Goal: Task Accomplishment & Management: Manage account settings

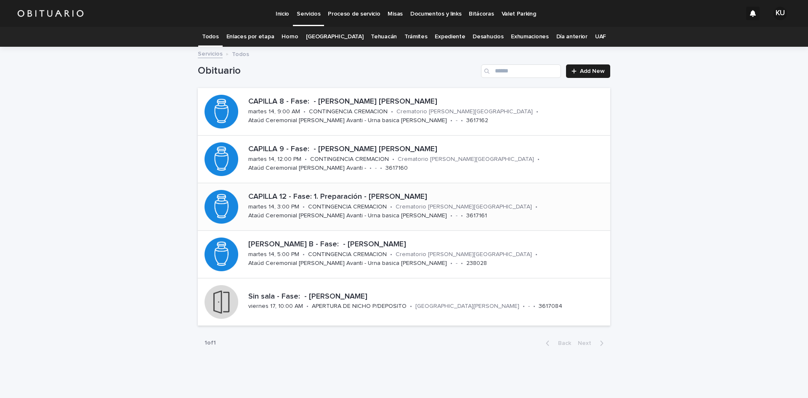
click at [501, 208] on div "CAPILLA 12 - Fase: 1. Preparación - LIBREROS ORTIGOZA ALICIA martes 14, 3:00 PM…" at bounding box center [427, 206] width 365 height 35
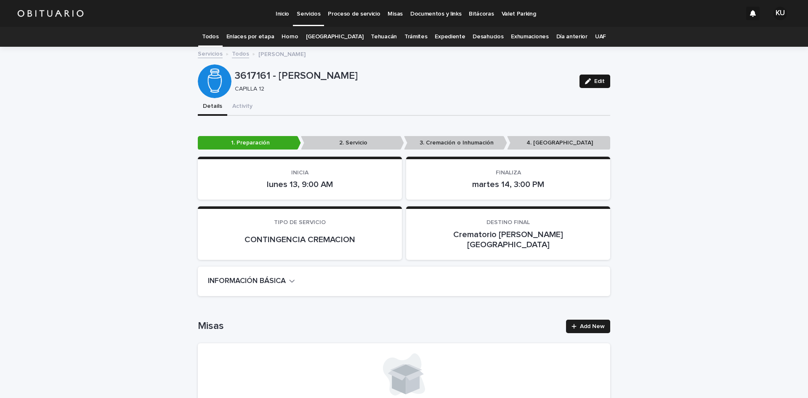
click at [601, 81] on span "Edit" at bounding box center [599, 81] width 11 height 6
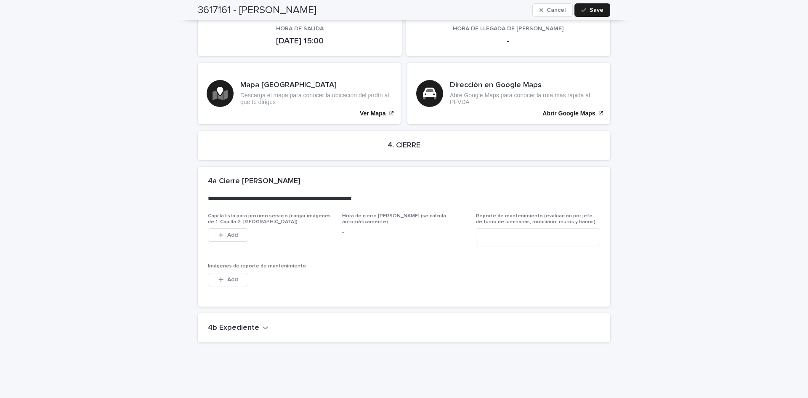
click at [263, 324] on icon "button" at bounding box center [266, 328] width 6 height 8
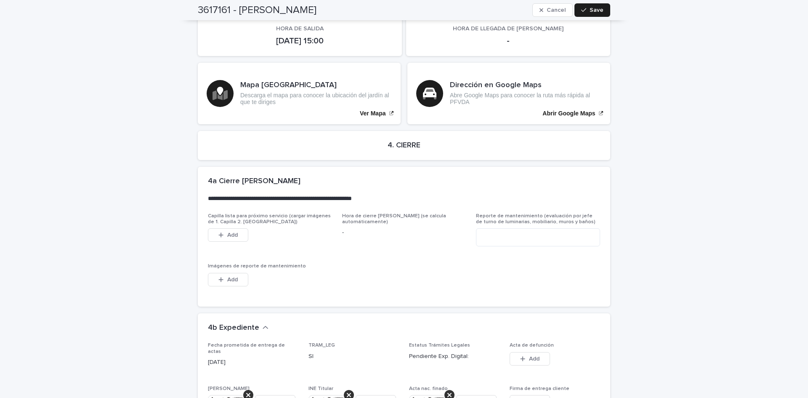
scroll to position [2440, 0]
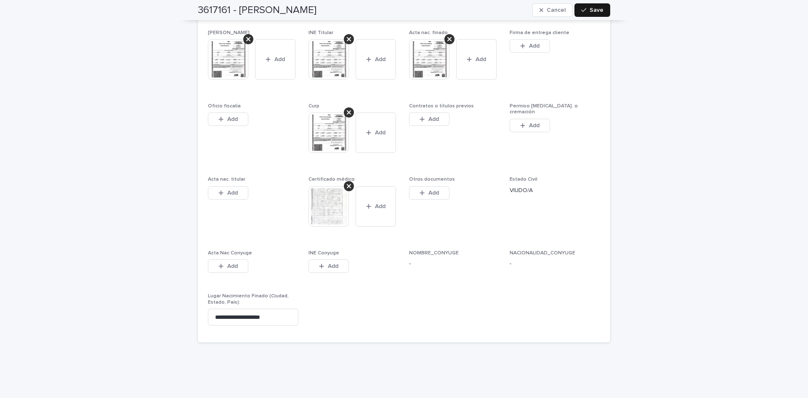
click at [591, 9] on span "Save" at bounding box center [597, 10] width 14 height 6
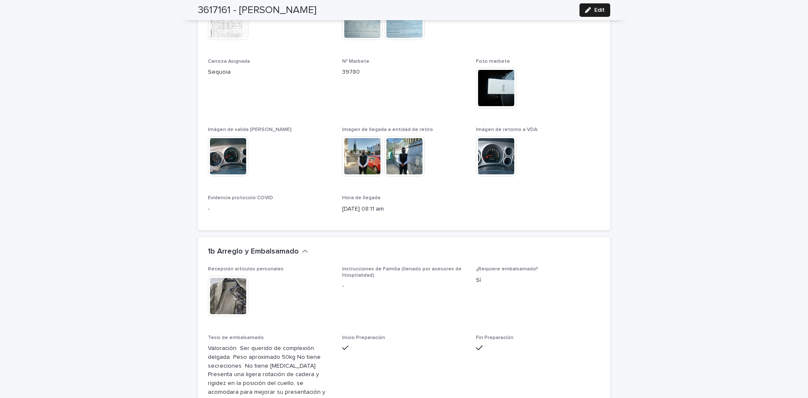
scroll to position [0, 0]
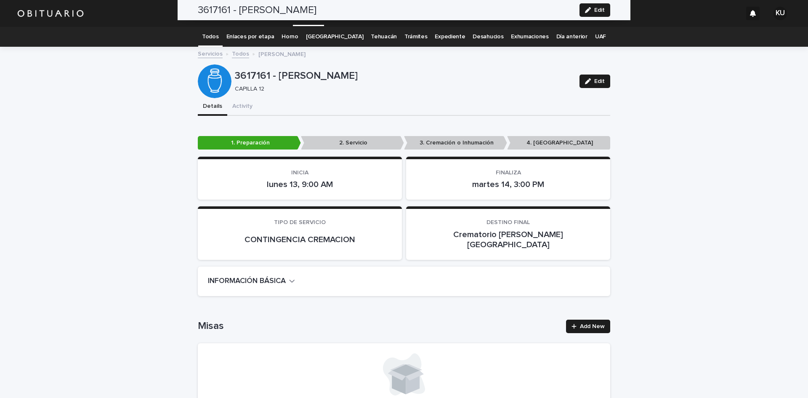
click at [218, 40] on link "Todos" at bounding box center [210, 37] width 16 height 20
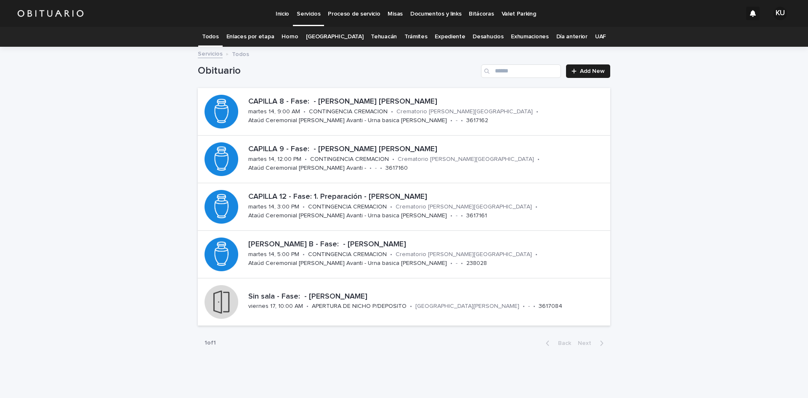
click at [631, 106] on div "Loading... Saving… Loading... Saving… Obituario Add New CAPILLA 8 - Fase: - PAZ…" at bounding box center [404, 222] width 808 height 348
click at [342, 105] on p "CAPILLA 8 - Fase: - [PERSON_NAME] [PERSON_NAME]" at bounding box center [427, 101] width 359 height 9
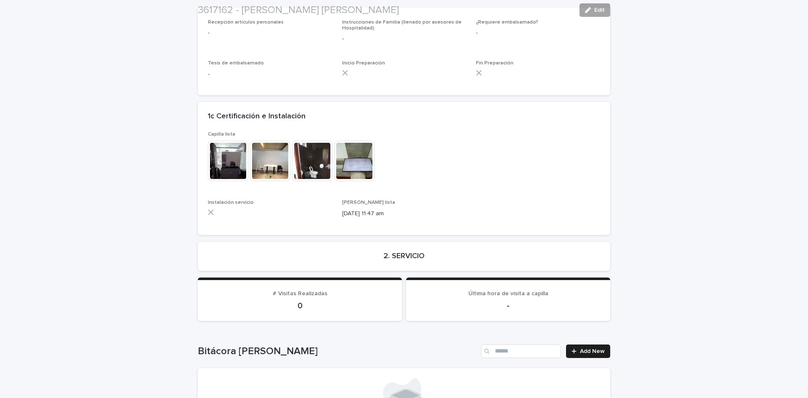
scroll to position [1847, 0]
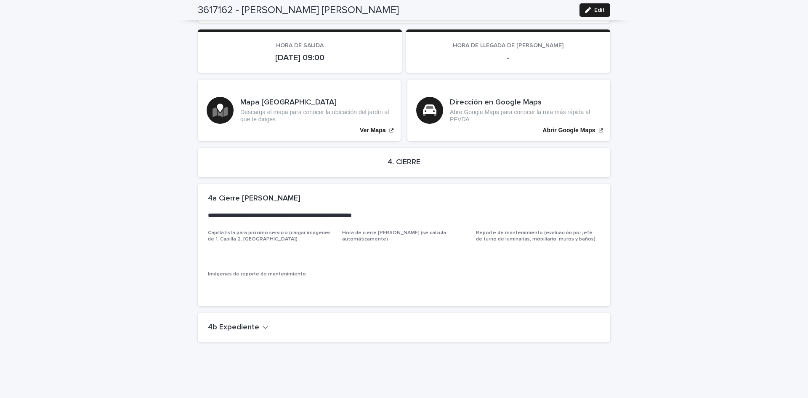
click at [230, 323] on h2 "4b Expediente" at bounding box center [233, 327] width 51 height 9
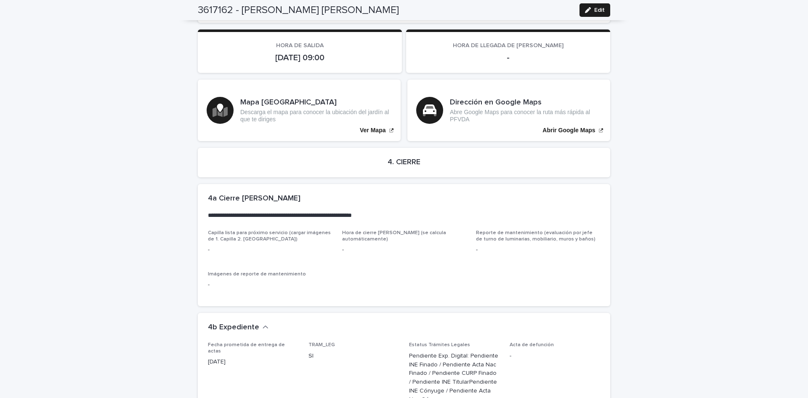
click at [321, 382] on span "TRAM_LEG SI" at bounding box center [354, 376] width 90 height 69
click at [574, 194] on div "**********" at bounding box center [402, 207] width 389 height 26
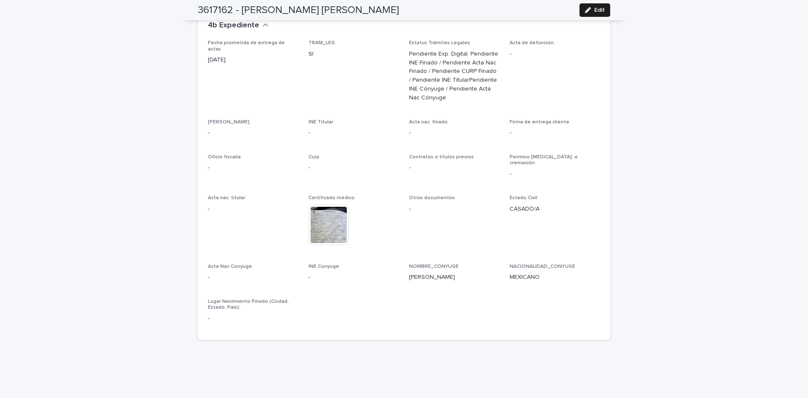
scroll to position [2107, 0]
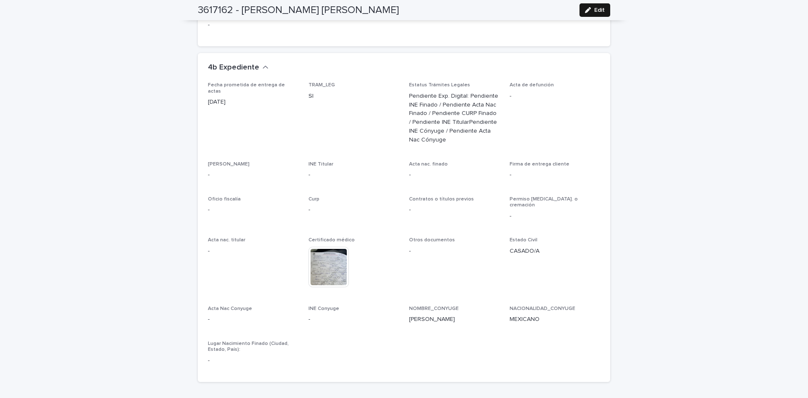
click at [595, 13] on button "Edit" at bounding box center [595, 9] width 31 height 13
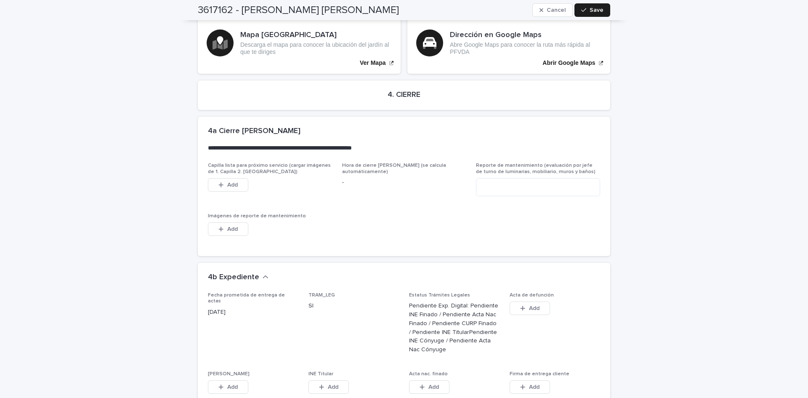
scroll to position [2191, 0]
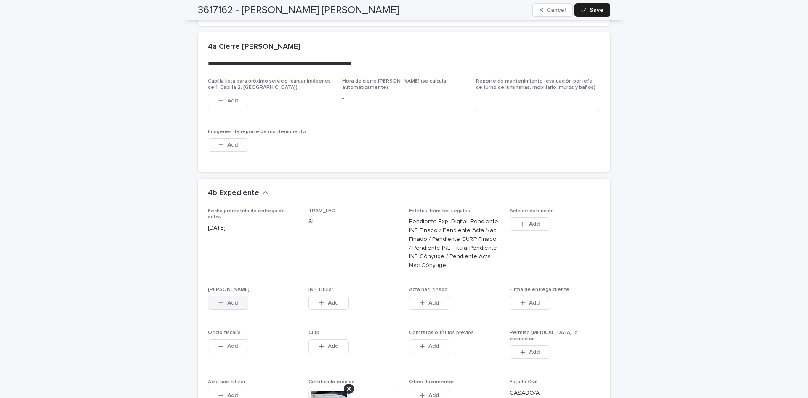
click at [229, 300] on span "Add" at bounding box center [232, 303] width 11 height 6
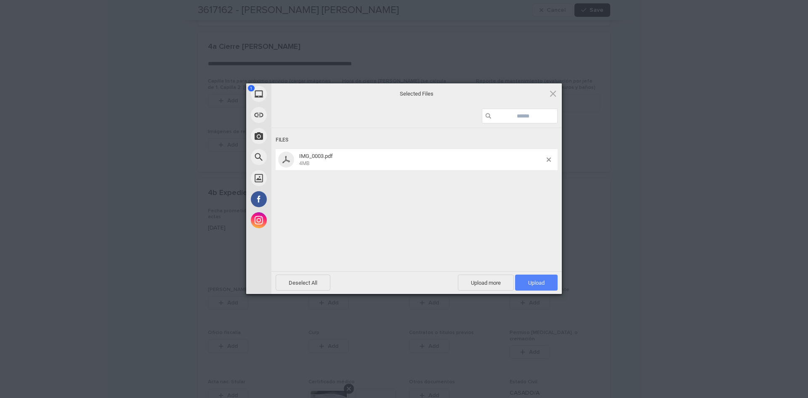
click at [527, 279] on span "Upload 1" at bounding box center [536, 282] width 43 height 16
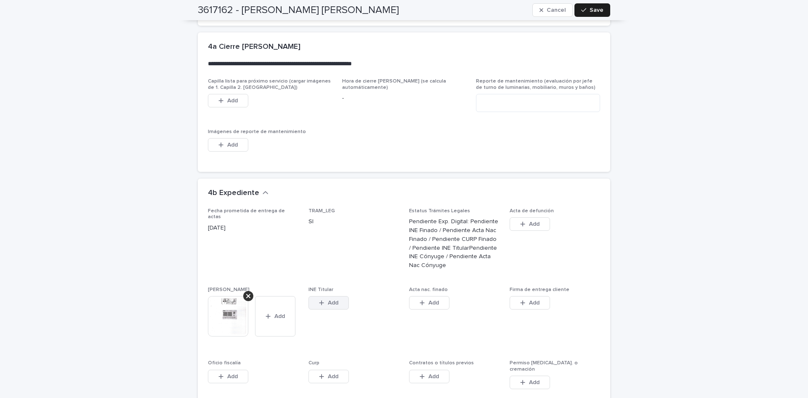
click at [333, 300] on span "Add" at bounding box center [333, 303] width 11 height 6
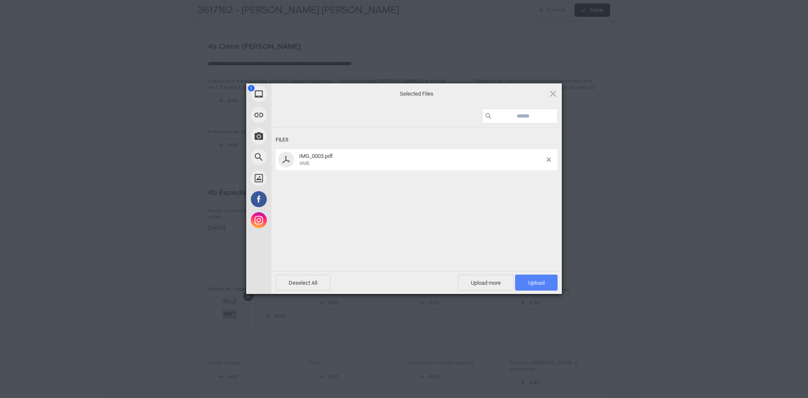
click at [527, 287] on span "Upload 1" at bounding box center [536, 282] width 43 height 16
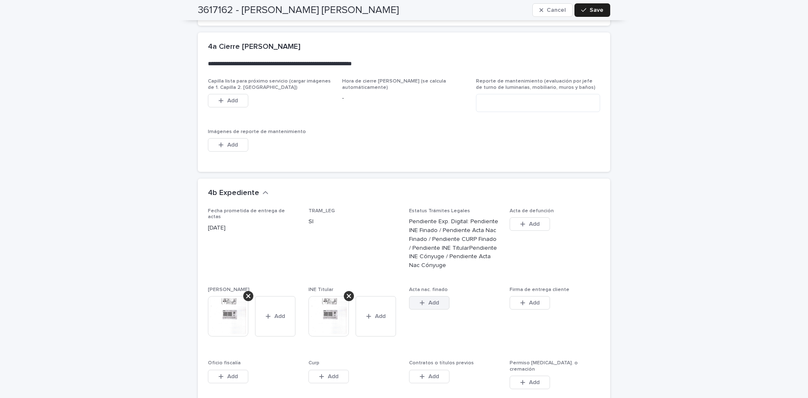
click at [431, 300] on span "Add" at bounding box center [433, 303] width 11 height 6
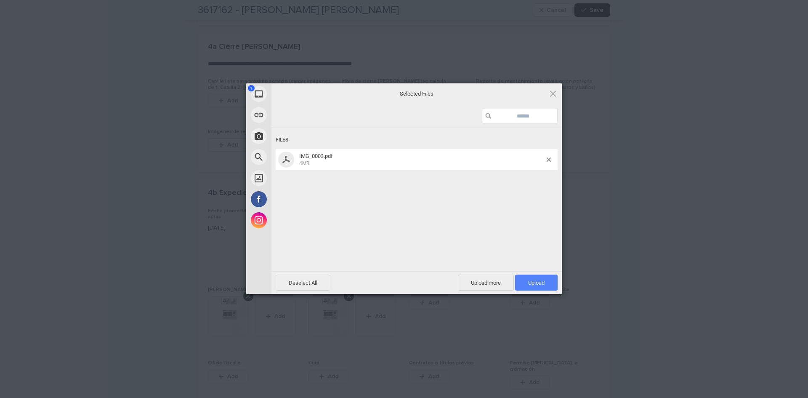
click at [552, 287] on span "Upload 1" at bounding box center [536, 282] width 43 height 16
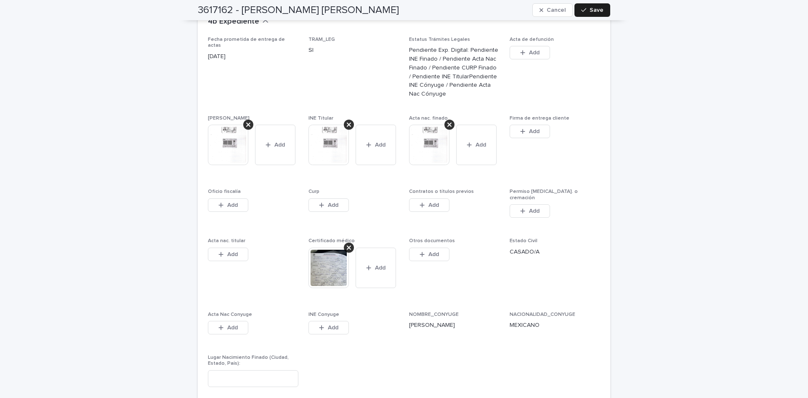
scroll to position [2384, 0]
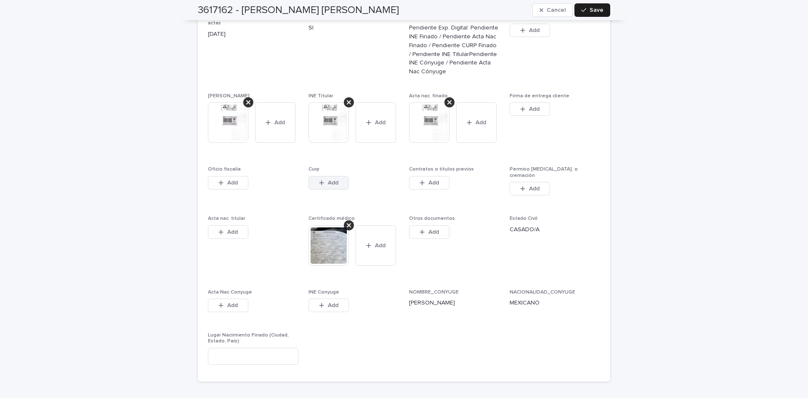
click at [324, 176] on button "Add" at bounding box center [329, 182] width 40 height 13
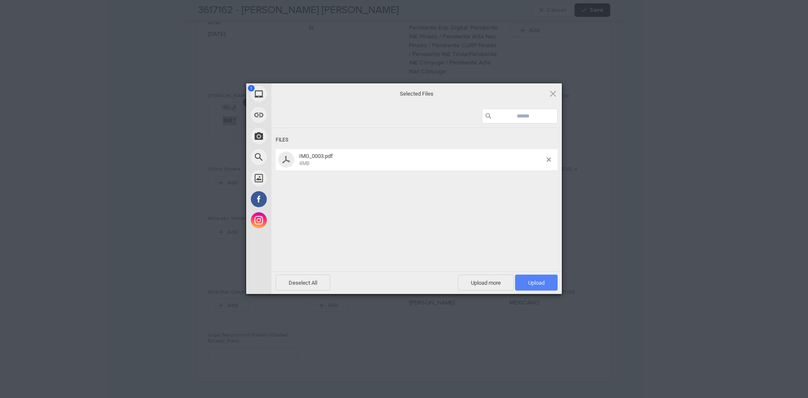
click at [540, 286] on span "Upload 1" at bounding box center [536, 282] width 43 height 16
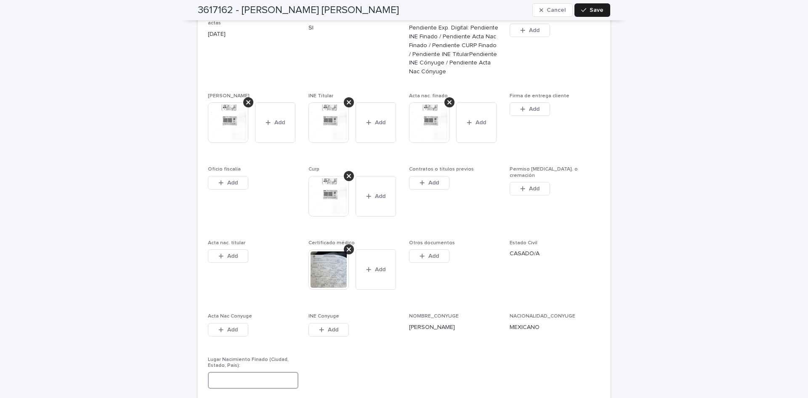
click at [243, 372] on input at bounding box center [253, 380] width 90 height 17
click at [252, 372] on input at bounding box center [253, 380] width 90 height 17
type input "**********"
click at [590, 9] on span "Save" at bounding box center [597, 10] width 14 height 6
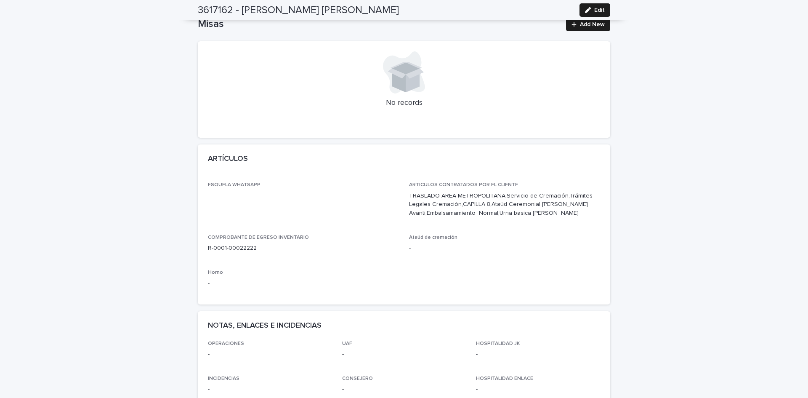
scroll to position [0, 0]
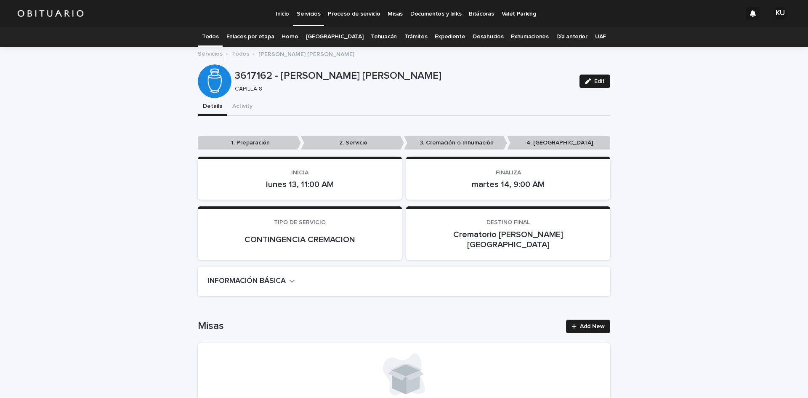
click at [218, 36] on link "Todos" at bounding box center [210, 37] width 16 height 20
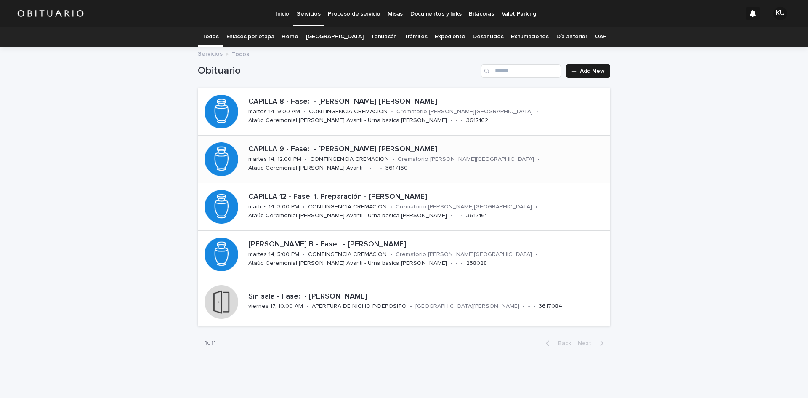
click at [358, 148] on p "CAPILLA 9 - Fase: - [PERSON_NAME] [PERSON_NAME]" at bounding box center [427, 149] width 359 height 9
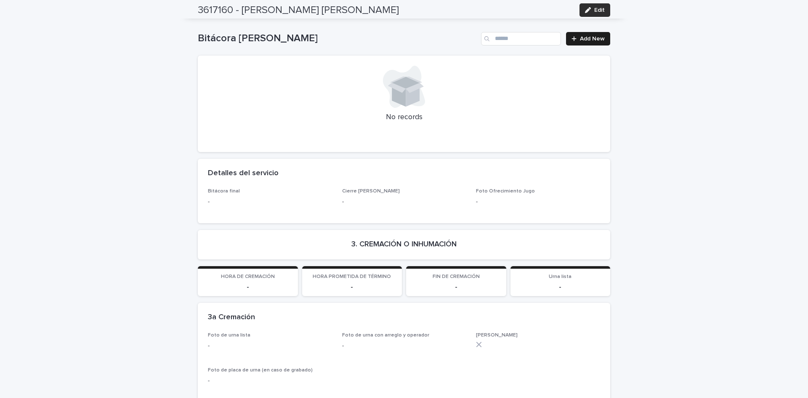
scroll to position [1861, 0]
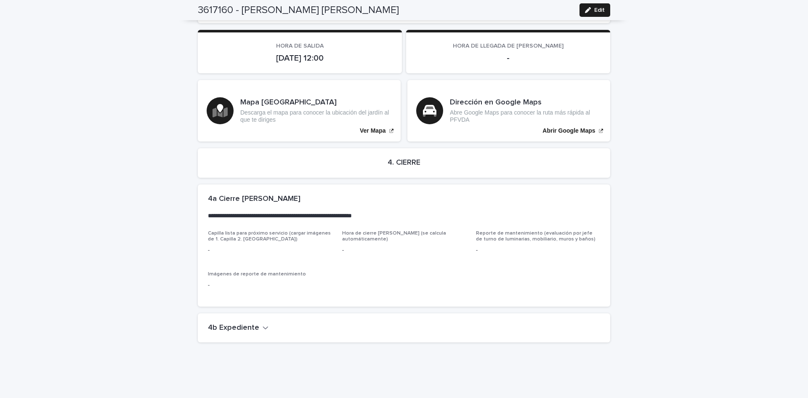
click at [230, 323] on h2 "4b Expediente" at bounding box center [233, 327] width 51 height 9
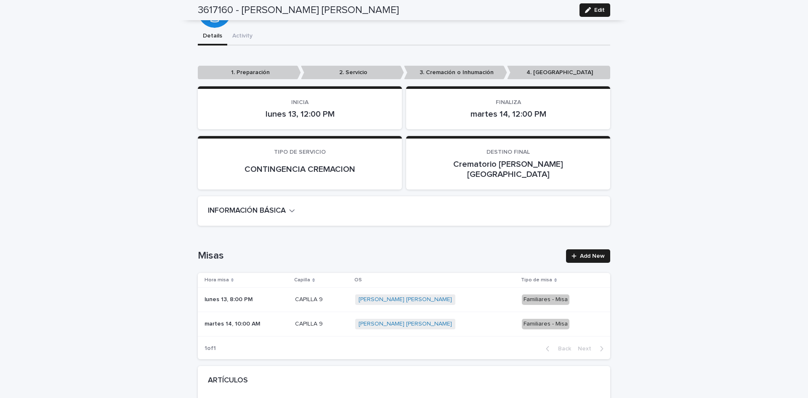
scroll to position [0, 0]
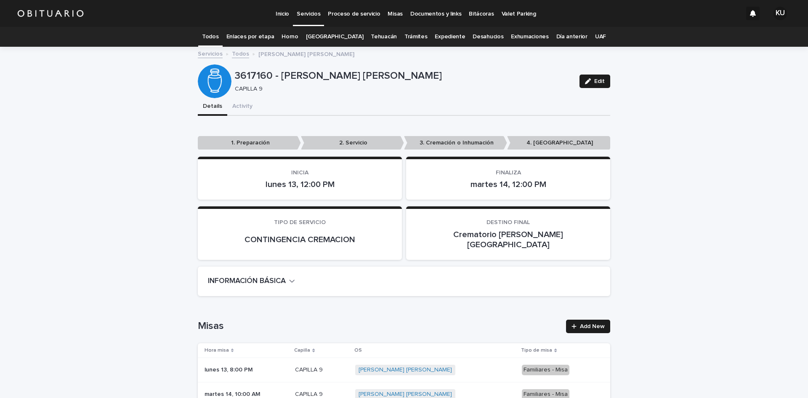
click at [218, 37] on link "Todos" at bounding box center [210, 37] width 16 height 20
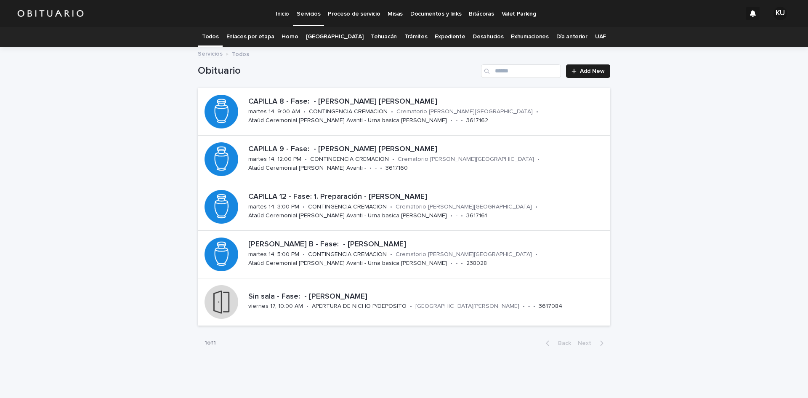
click at [218, 34] on link "Todos" at bounding box center [210, 37] width 16 height 20
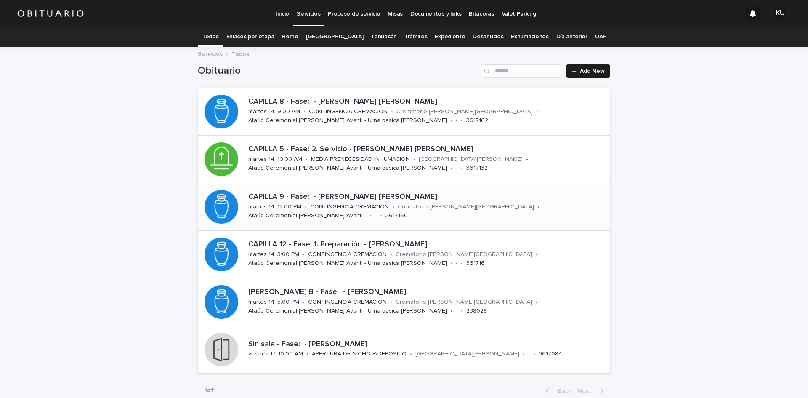
click at [503, 203] on div "CAPILLA 9 - Fase: - CAMPOS LOPEZ JOSE APOLINAR FAUSTO martes 14, 12:00 PM • CON…" at bounding box center [427, 206] width 365 height 35
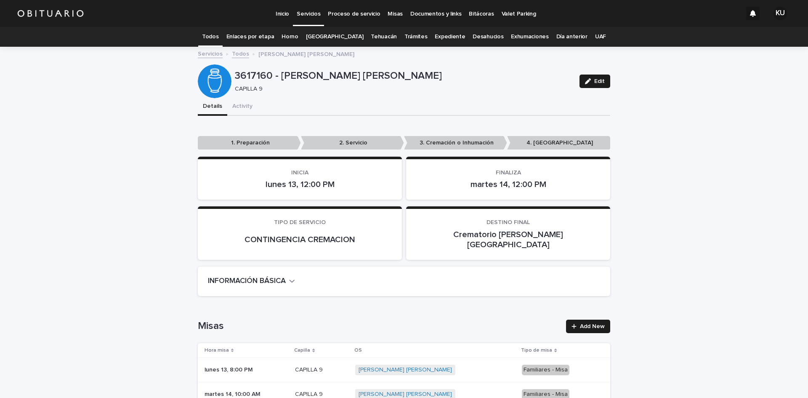
click at [310, 13] on p "Servicios" at bounding box center [309, 9] width 24 height 18
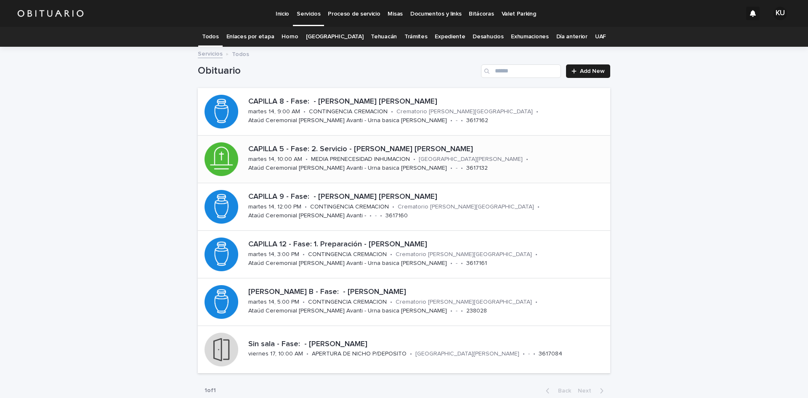
click at [504, 156] on p "[GEOGRAPHIC_DATA][PERSON_NAME]" at bounding box center [471, 159] width 104 height 7
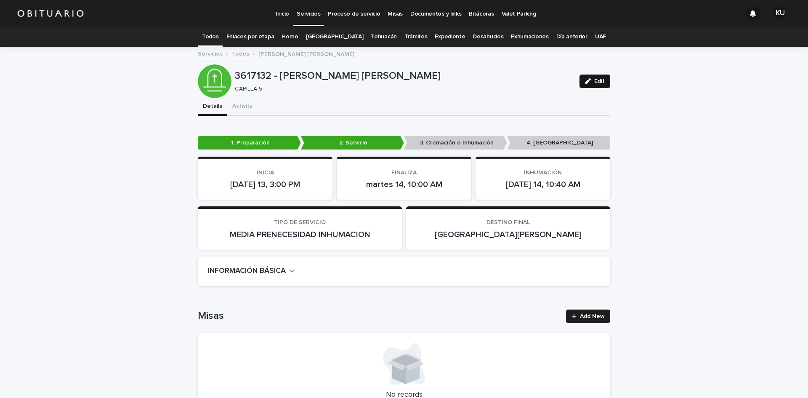
click at [585, 80] on icon "button" at bounding box center [588, 81] width 6 height 6
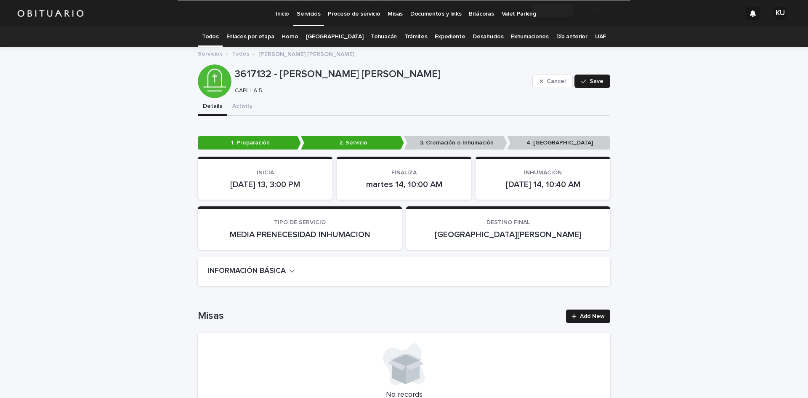
scroll to position [2298, 0]
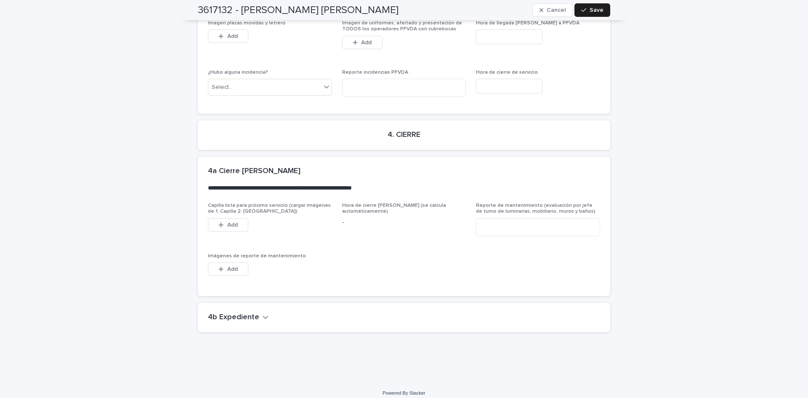
click at [263, 313] on icon "button" at bounding box center [266, 317] width 6 height 8
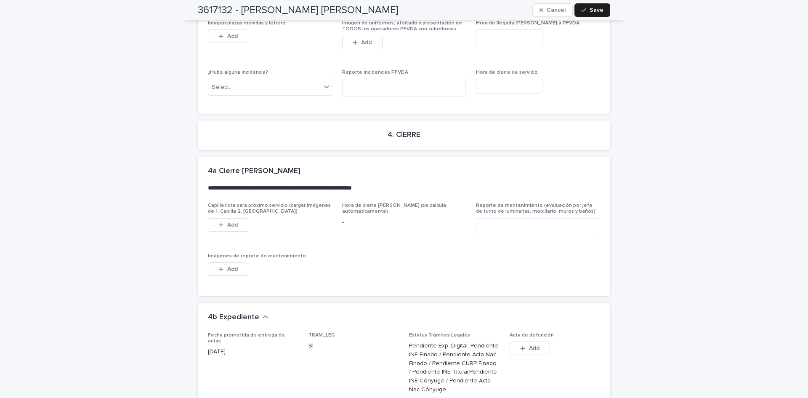
scroll to position [2628, 0]
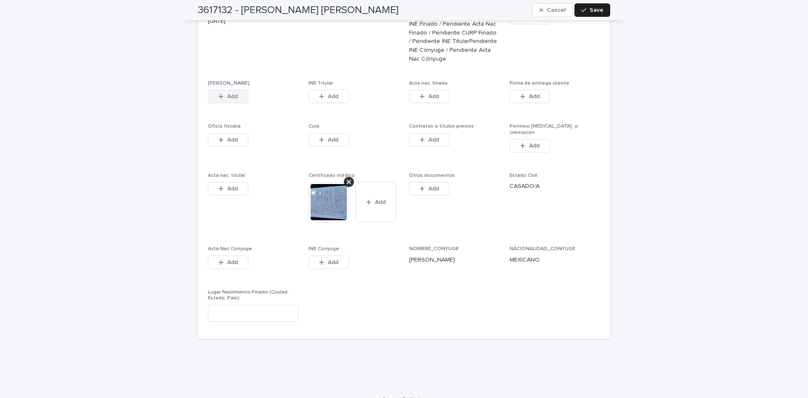
click at [231, 93] on span "Add" at bounding box center [232, 96] width 11 height 6
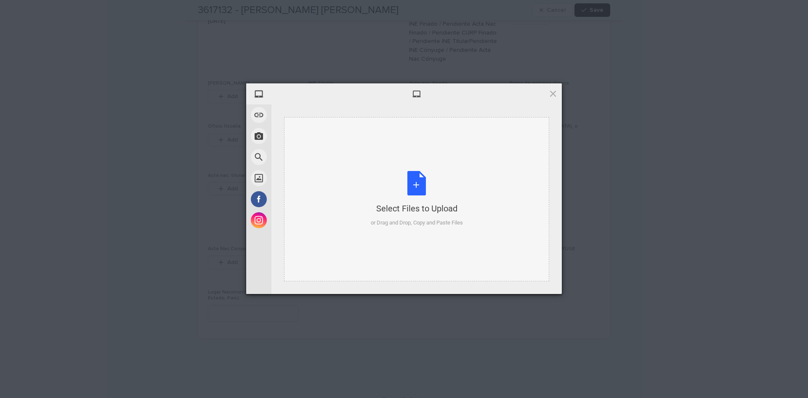
click at [410, 183] on div "Select Files to Upload or Drag and Drop, Copy and Paste Files" at bounding box center [417, 199] width 92 height 56
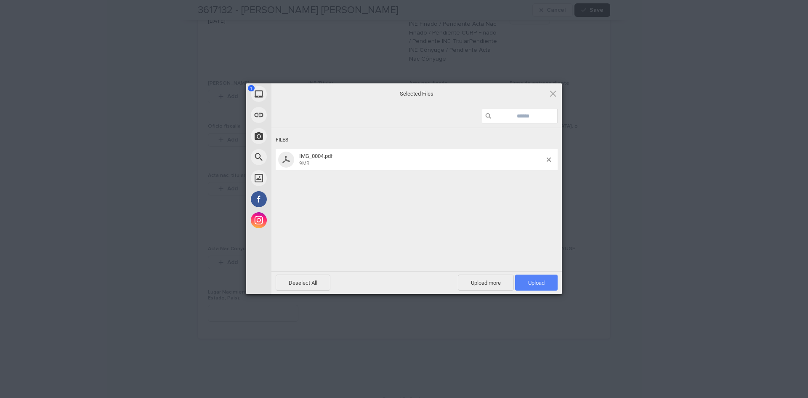
click at [550, 277] on span "Upload 1" at bounding box center [536, 282] width 43 height 16
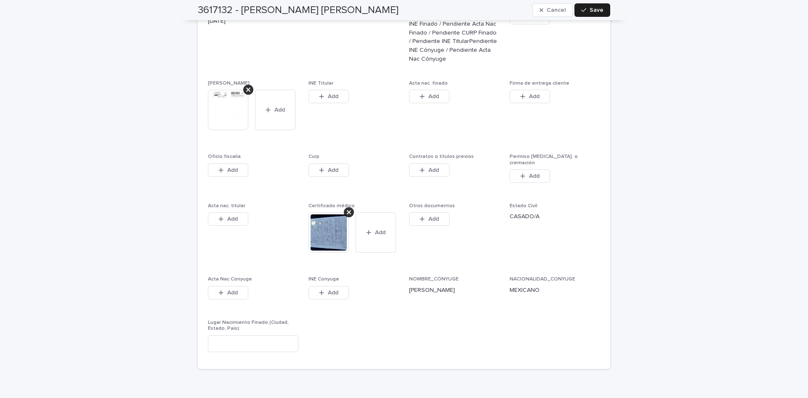
click at [328, 93] on span "Add" at bounding box center [333, 96] width 11 height 6
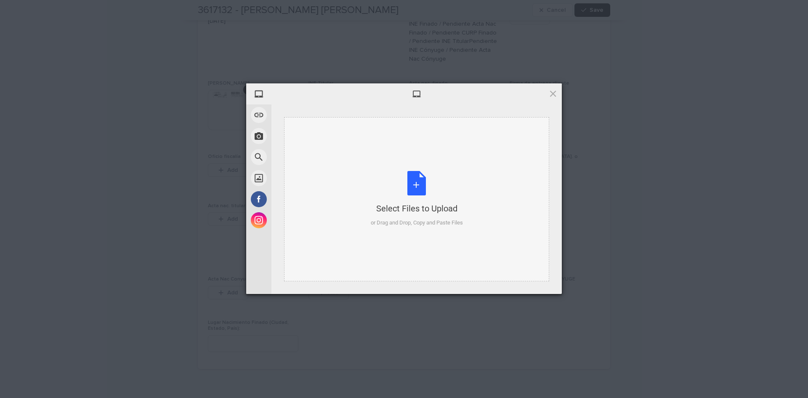
click at [422, 178] on div "Select Files to Upload or Drag and Drop, Copy and Paste Files" at bounding box center [417, 199] width 92 height 56
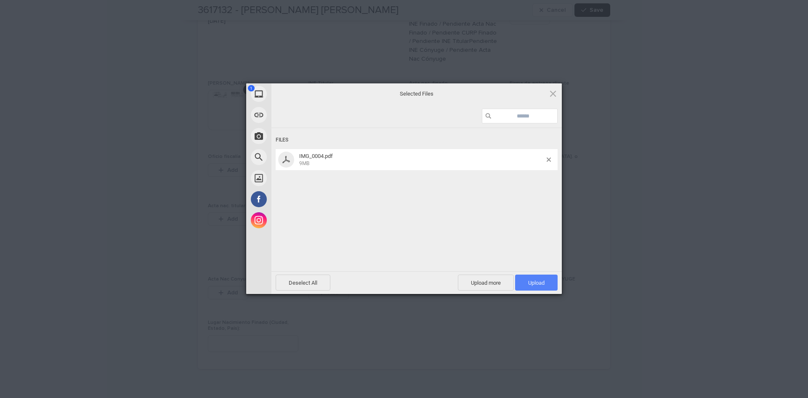
click at [537, 279] on span "Upload 1" at bounding box center [536, 282] width 43 height 16
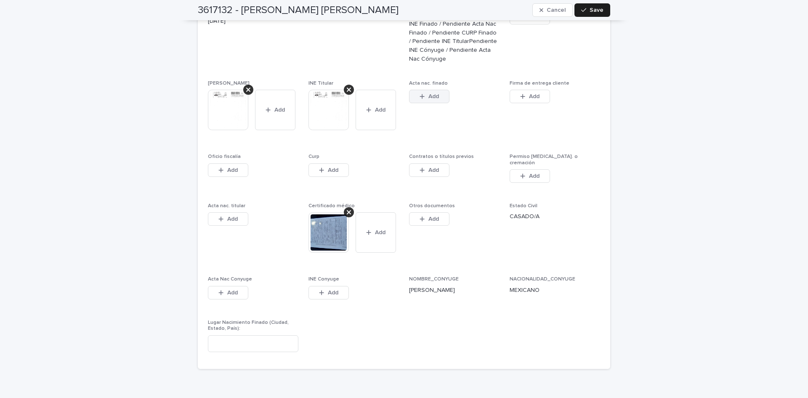
click at [420, 94] on icon "button" at bounding box center [422, 96] width 5 height 5
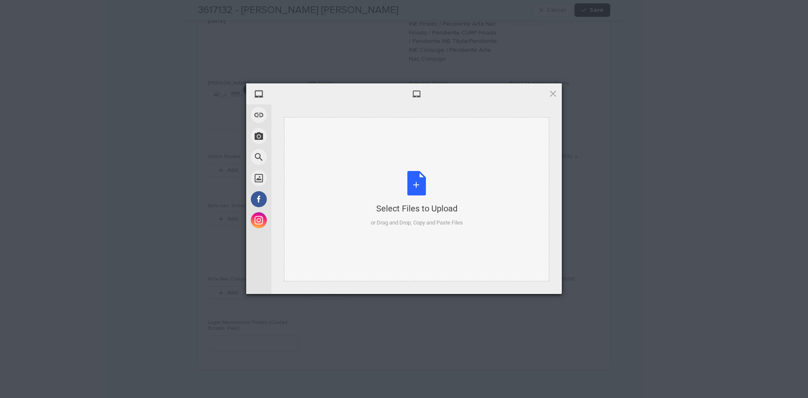
click at [413, 173] on div "Select Files to Upload or Drag and Drop, Copy and Paste Files" at bounding box center [417, 199] width 92 height 56
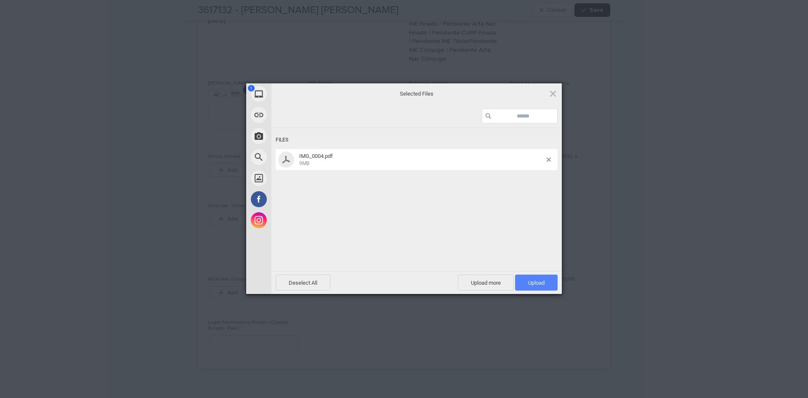
click at [539, 281] on span "Upload 1" at bounding box center [536, 282] width 16 height 6
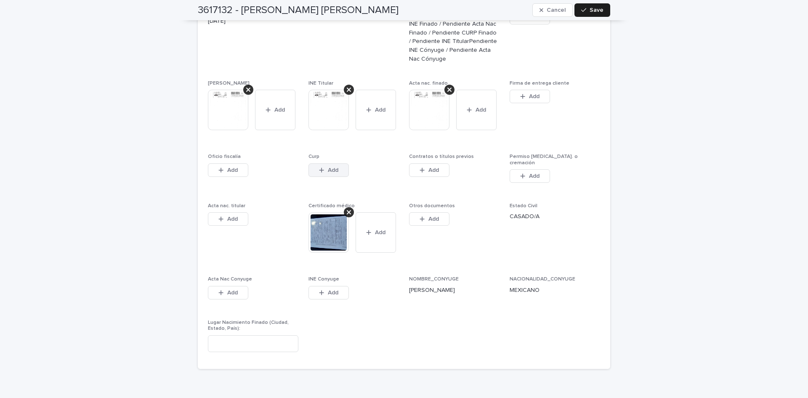
click at [333, 169] on button "Add" at bounding box center [329, 169] width 40 height 13
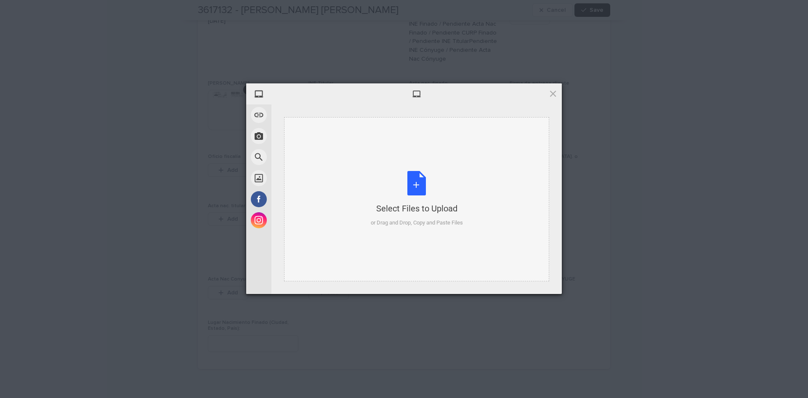
click at [420, 187] on div "Select Files to Upload or Drag and Drop, Copy and Paste Files" at bounding box center [417, 199] width 92 height 56
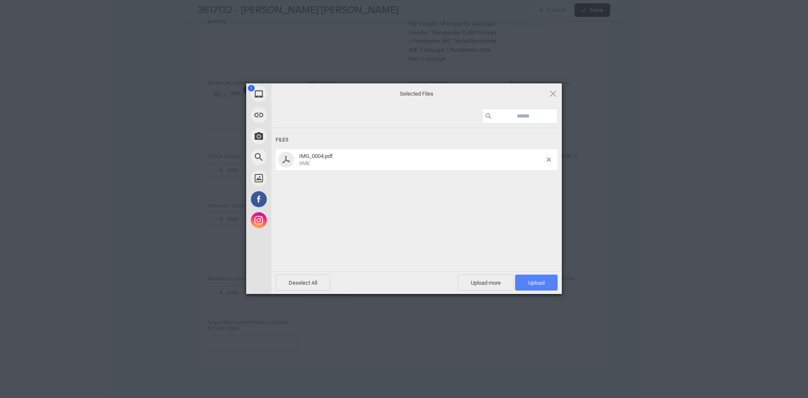
click at [524, 283] on span "Upload 1" at bounding box center [536, 282] width 43 height 16
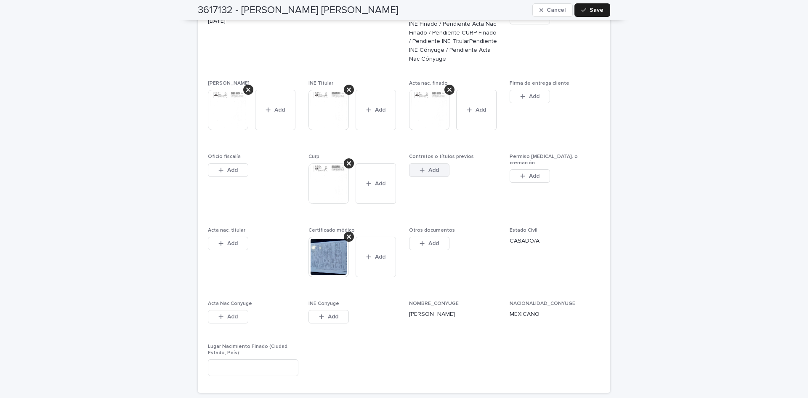
click at [420, 167] on button "Add" at bounding box center [429, 169] width 40 height 13
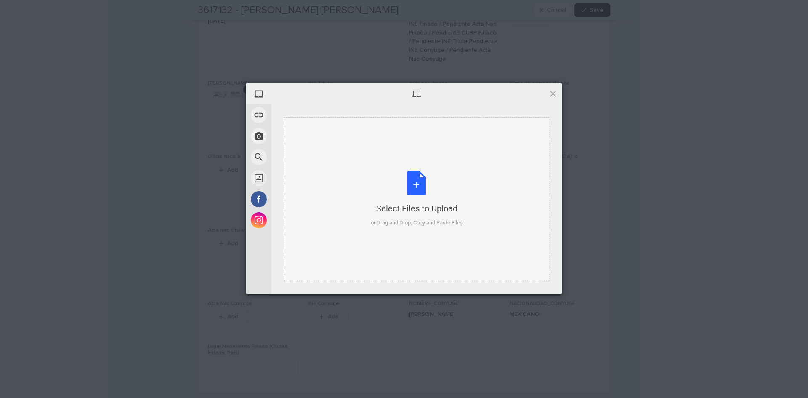
click at [420, 182] on div "Select Files to Upload or Drag and Drop, Copy and Paste Files" at bounding box center [417, 199] width 92 height 56
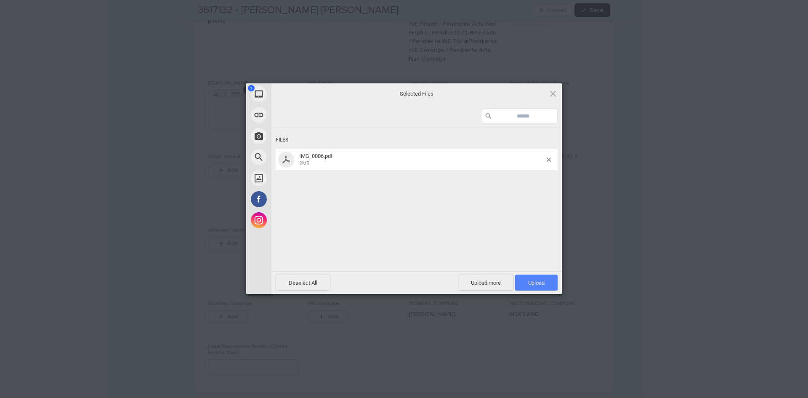
click at [544, 287] on span "Upload 1" at bounding box center [536, 282] width 43 height 16
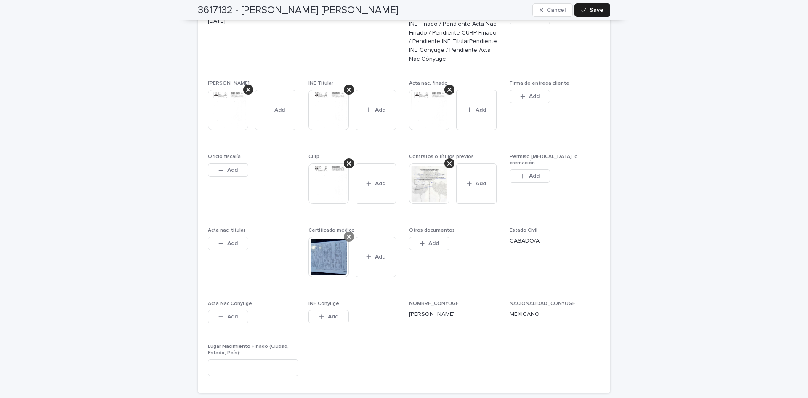
click at [347, 233] on icon at bounding box center [349, 236] width 4 height 7
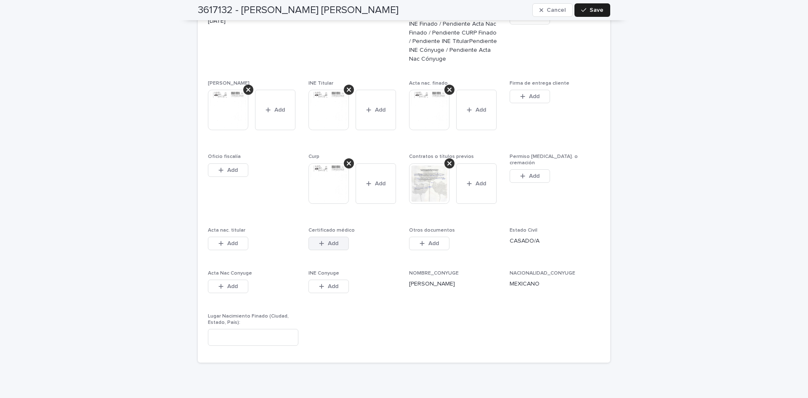
click at [334, 240] on span "Add" at bounding box center [333, 243] width 11 height 6
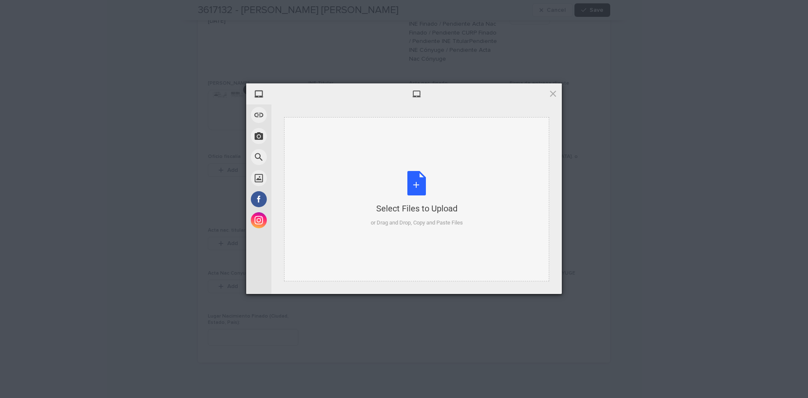
click at [412, 176] on div "Select Files to Upload or Drag and Drop, Copy and Paste Files" at bounding box center [417, 199] width 92 height 56
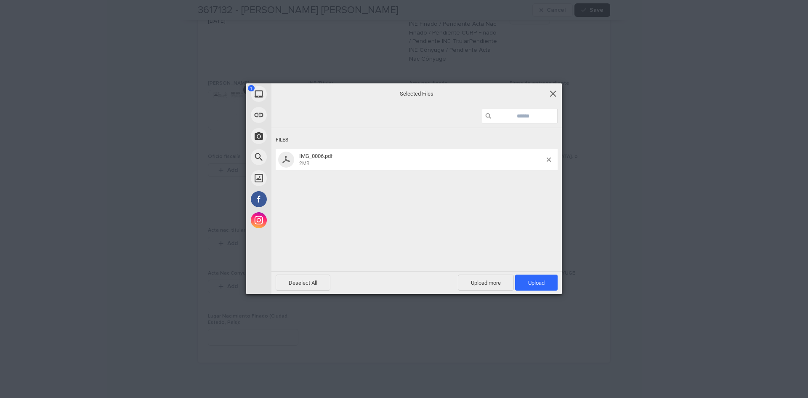
click at [551, 95] on span at bounding box center [552, 93] width 9 height 9
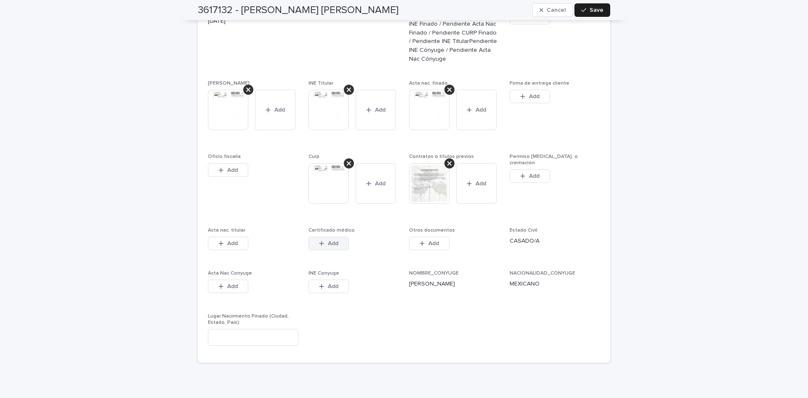
click at [341, 237] on button "Add" at bounding box center [329, 243] width 40 height 13
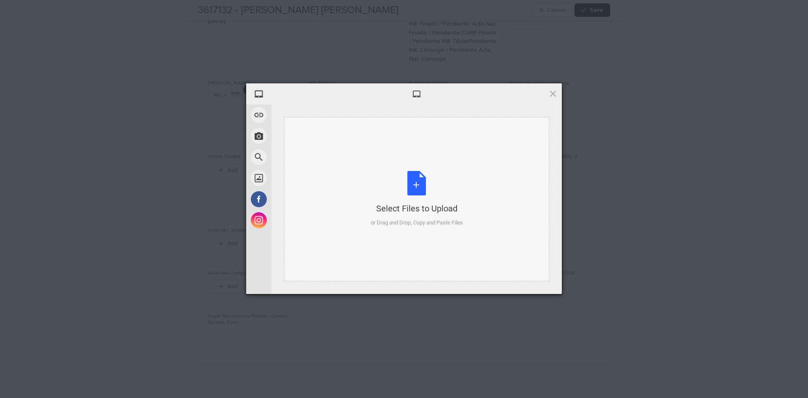
click at [414, 178] on div "Select Files to Upload or Drag and Drop, Copy and Paste Files" at bounding box center [417, 199] width 92 height 56
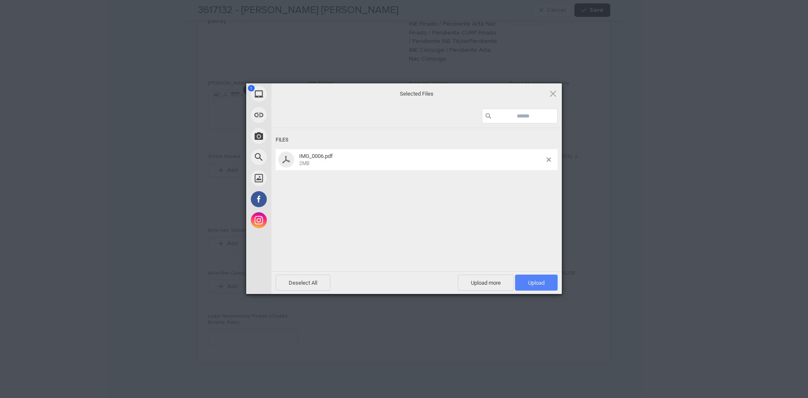
click at [529, 285] on span "Upload 1" at bounding box center [536, 282] width 16 height 6
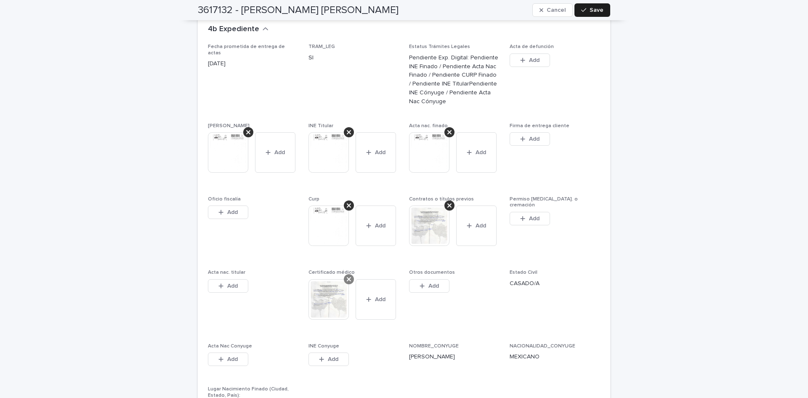
click at [349, 274] on div at bounding box center [349, 279] width 10 height 10
click at [325, 290] on div "Certificado médico This file cannot be opened Download File Add" at bounding box center [354, 299] width 90 height 60
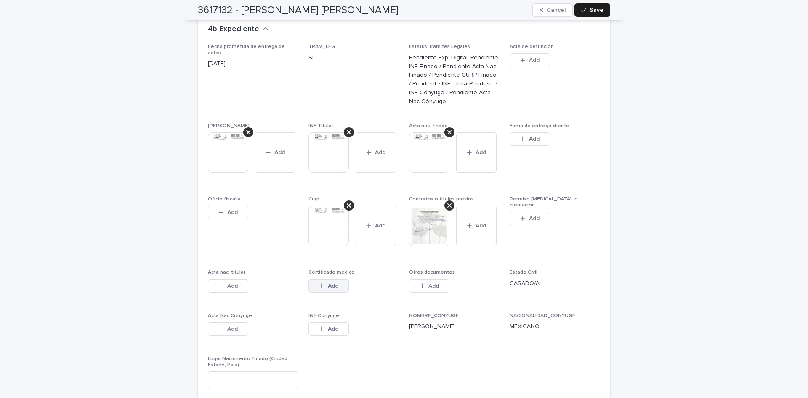
click at [332, 279] on button "Add" at bounding box center [329, 285] width 40 height 13
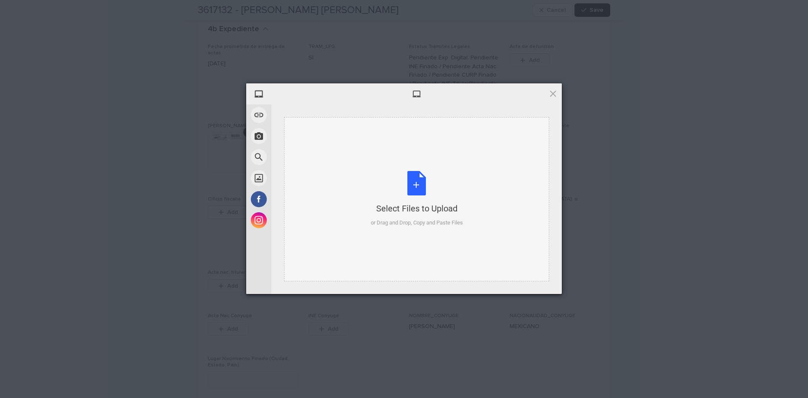
click at [420, 183] on div "Select Files to Upload or Drag and Drop, Copy and Paste Files" at bounding box center [417, 199] width 92 height 56
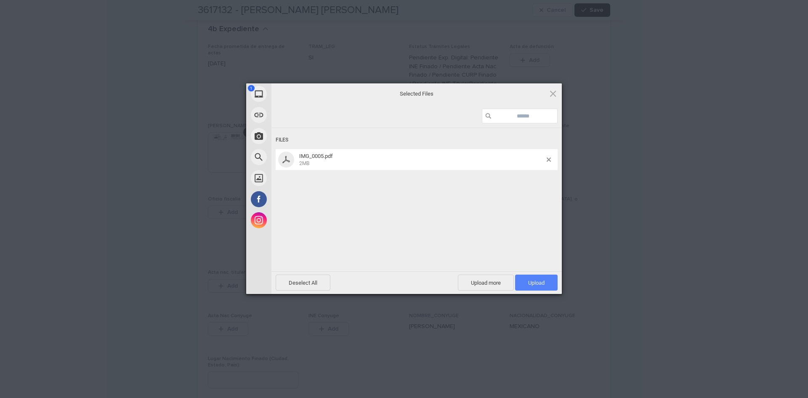
click at [538, 280] on span "Upload 1" at bounding box center [536, 282] width 16 height 6
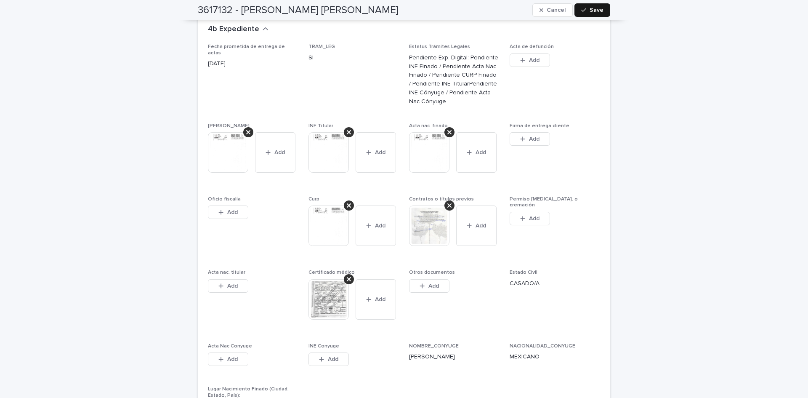
click at [602, 8] on button "Save" at bounding box center [593, 9] width 36 height 13
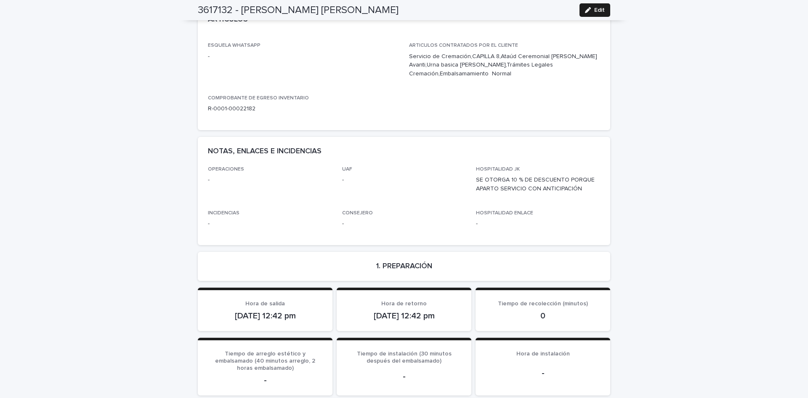
scroll to position [0, 0]
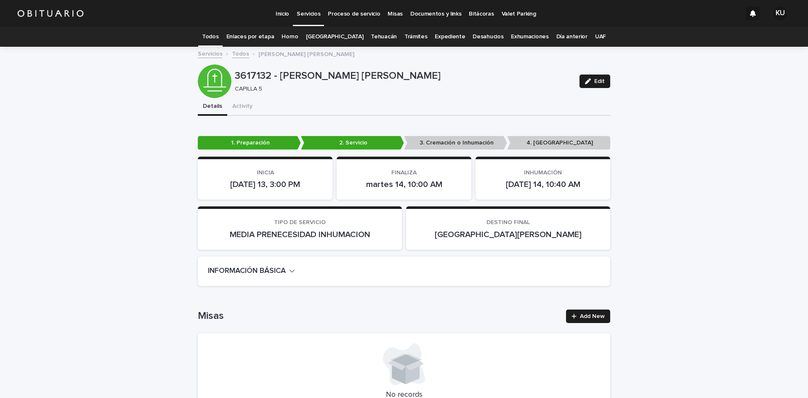
click at [300, 11] on p "Servicios" at bounding box center [309, 9] width 24 height 18
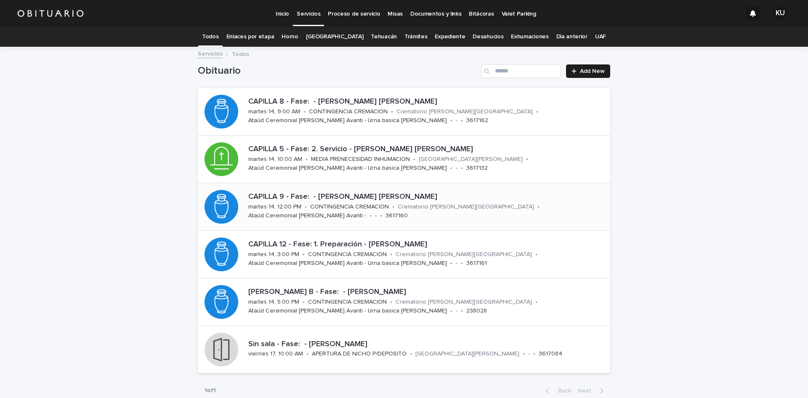
scroll to position [42, 0]
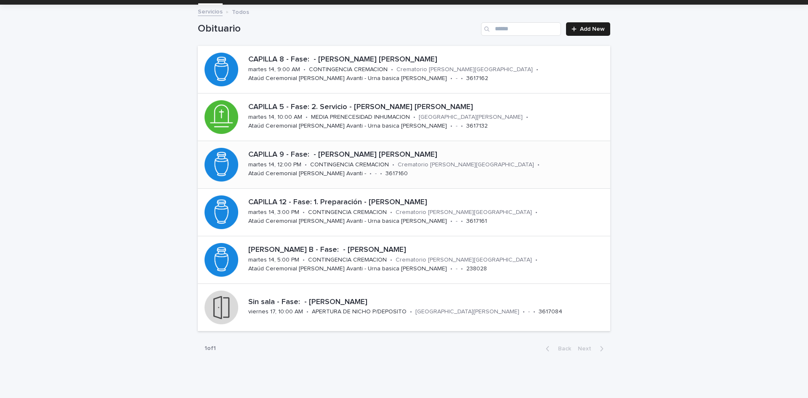
click at [521, 201] on section "CAPILLA 8 - Fase: - PAZ LUNA DAVID FRANCISCO martes 14, 9:00 AM • CONTINGENCIA …" at bounding box center [404, 188] width 412 height 285
click at [467, 147] on div "CAPILLA 9 - Fase: - CAMPOS LOPEZ JOSE APOLINAR FAUSTO martes 14, 12:00 PM • CON…" at bounding box center [427, 164] width 365 height 35
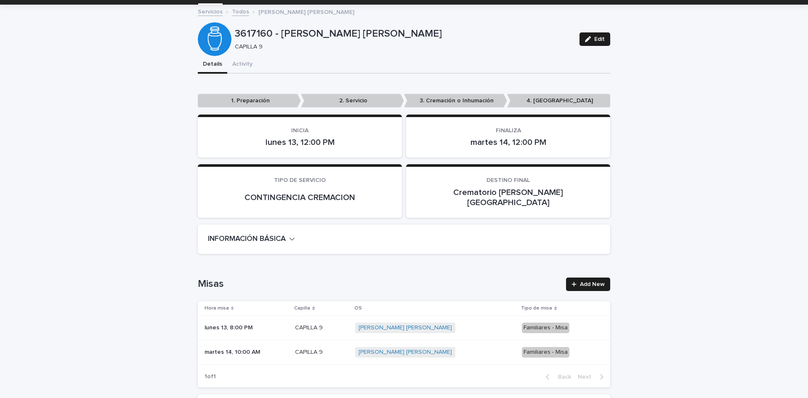
scroll to position [27, 0]
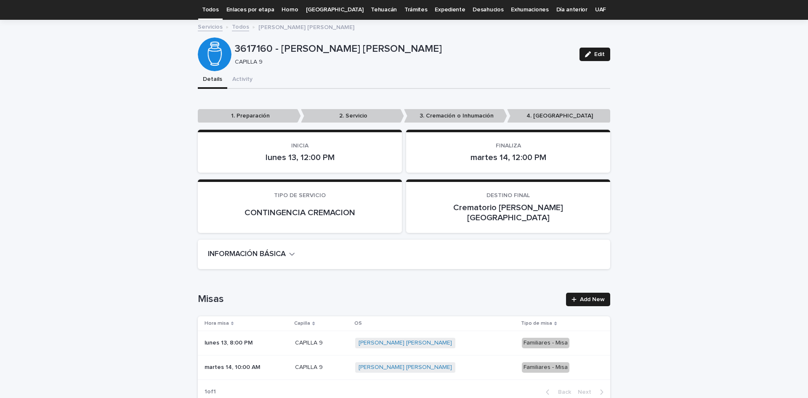
click at [594, 52] on span "Edit" at bounding box center [599, 54] width 11 height 6
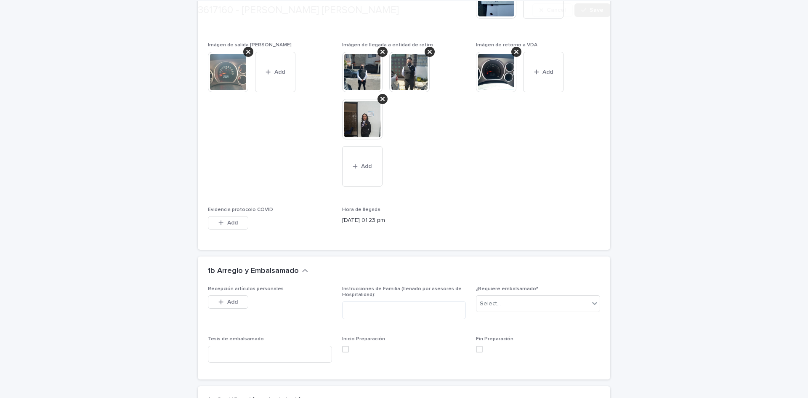
scroll to position [2084, 0]
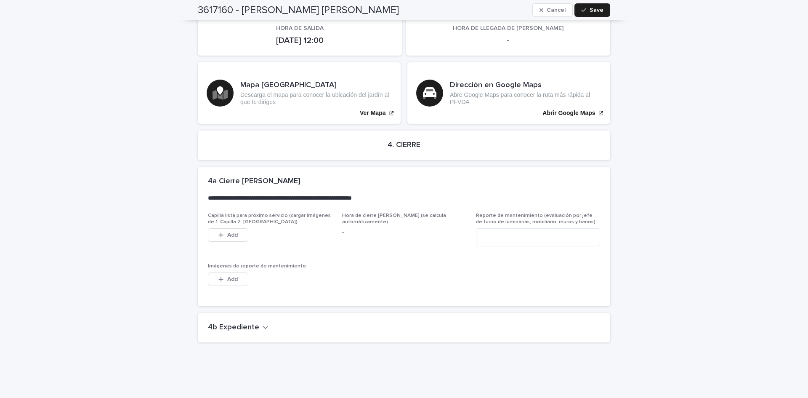
click at [263, 323] on icon "button" at bounding box center [266, 327] width 6 height 8
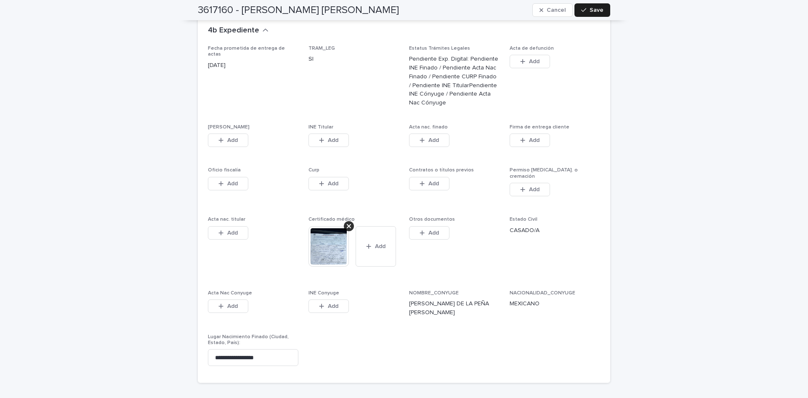
scroll to position [2415, 0]
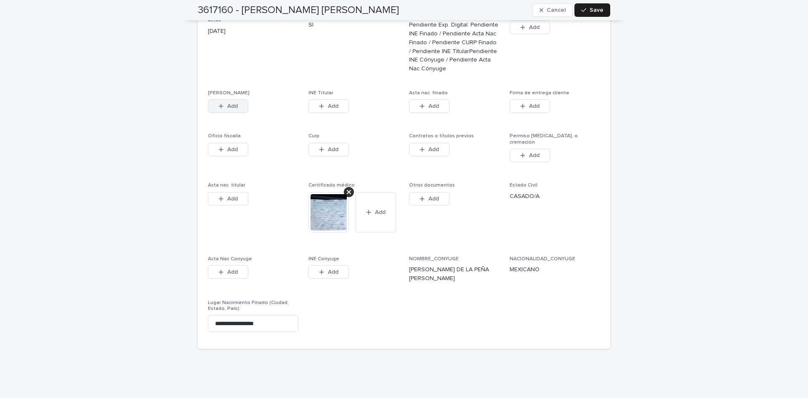
click at [231, 99] on button "Add" at bounding box center [228, 105] width 40 height 13
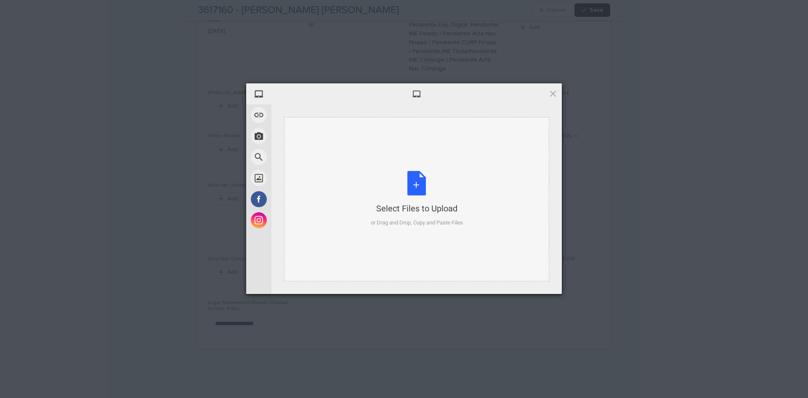
click at [409, 185] on div "Select Files to Upload or Drag and Drop, Copy and Paste Files" at bounding box center [417, 199] width 92 height 56
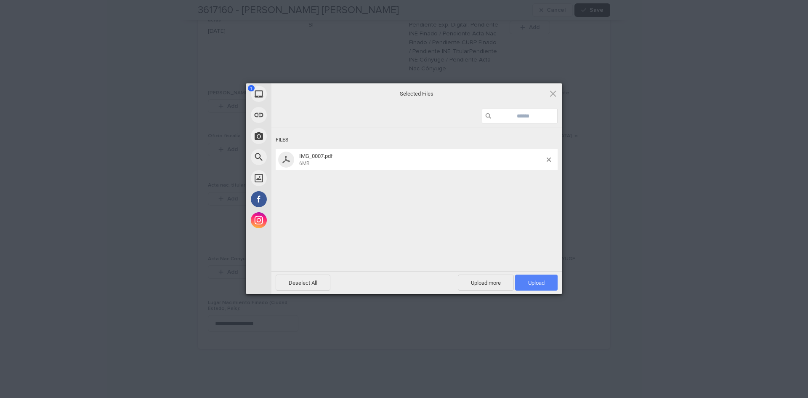
click at [523, 288] on span "Upload 1" at bounding box center [536, 282] width 43 height 16
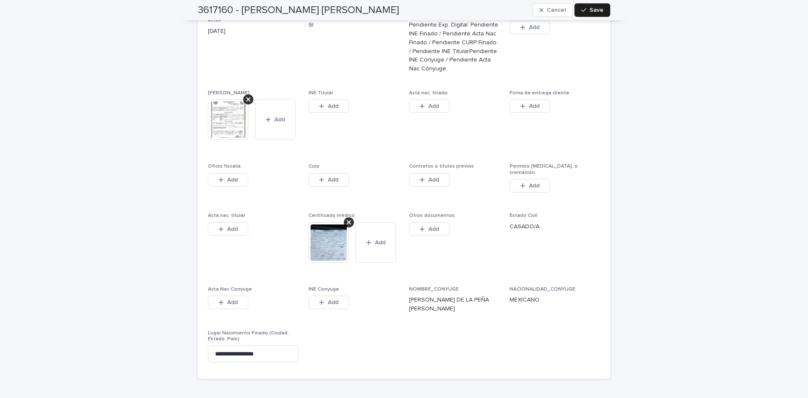
click at [328, 103] on span "Add" at bounding box center [333, 106] width 11 height 6
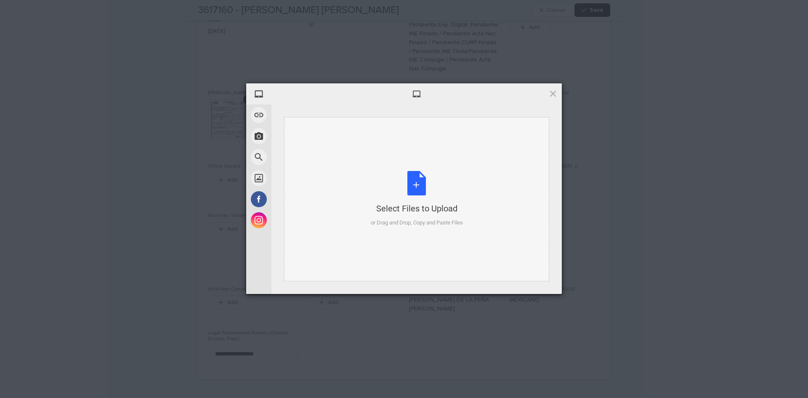
click at [406, 187] on div "Select Files to Upload or Drag and Drop, Copy and Paste Files" at bounding box center [417, 199] width 92 height 56
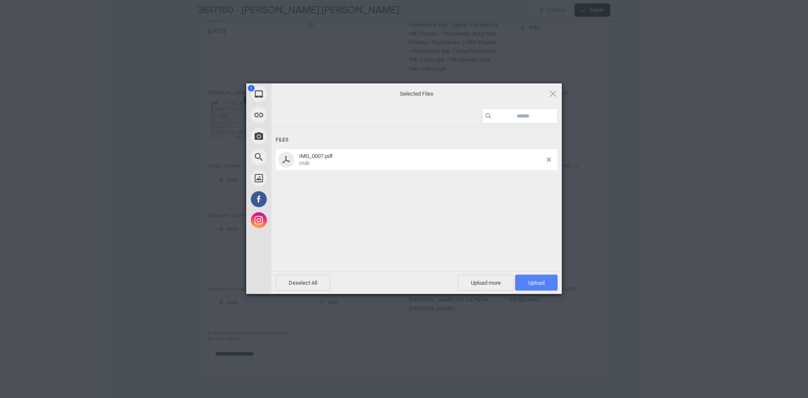
click at [549, 280] on span "Upload 1" at bounding box center [536, 282] width 43 height 16
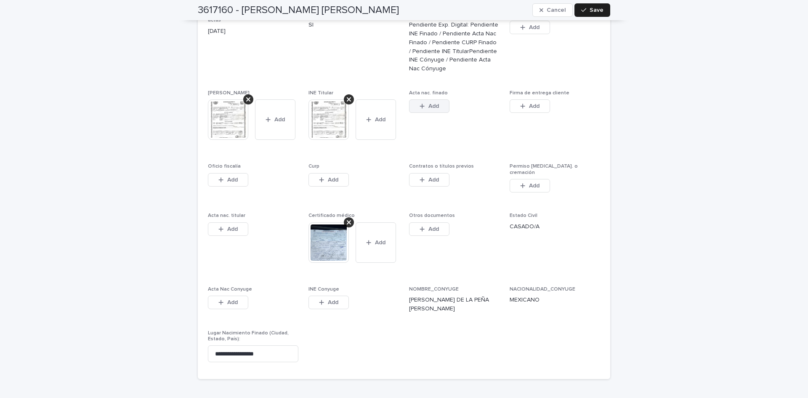
click at [428, 103] on span "Add" at bounding box center [433, 106] width 11 height 6
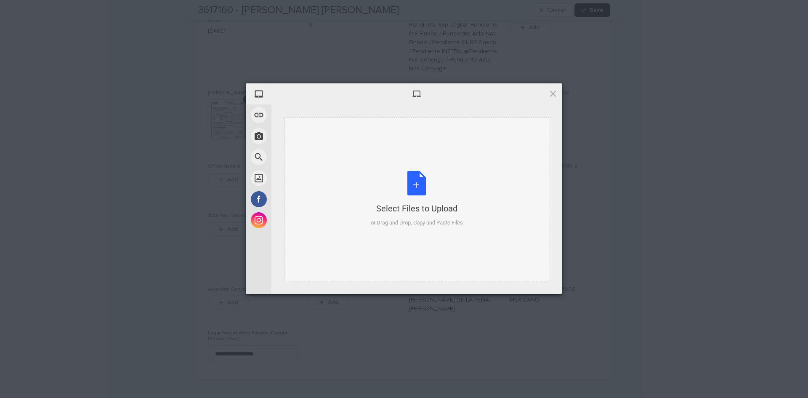
click at [407, 181] on div "Select Files to Upload or Drag and Drop, Copy and Paste Files" at bounding box center [417, 199] width 92 height 56
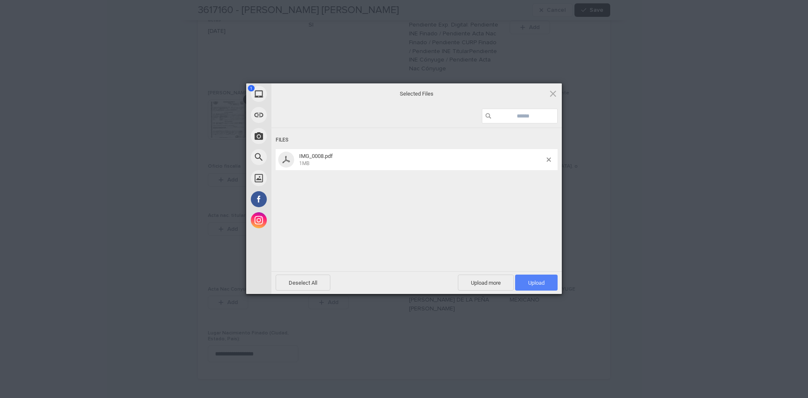
click at [533, 285] on span "Upload 1" at bounding box center [536, 282] width 16 height 6
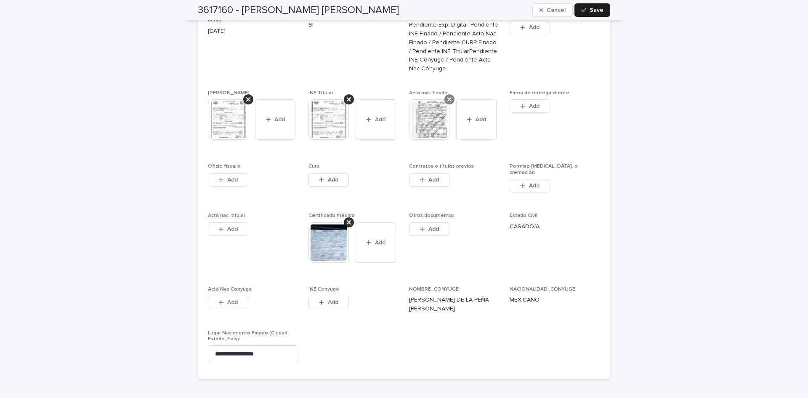
click at [447, 97] on icon at bounding box center [449, 99] width 4 height 4
click at [428, 99] on button "Add" at bounding box center [429, 105] width 40 height 13
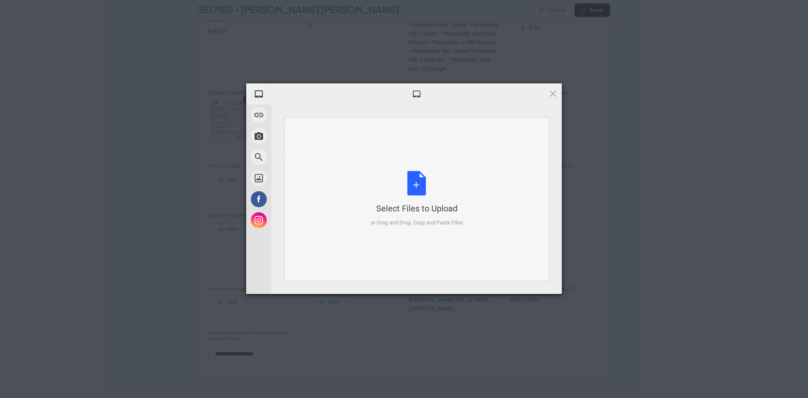
click at [422, 178] on div "Select Files to Upload or Drag and Drop, Copy and Paste Files" at bounding box center [417, 199] width 92 height 56
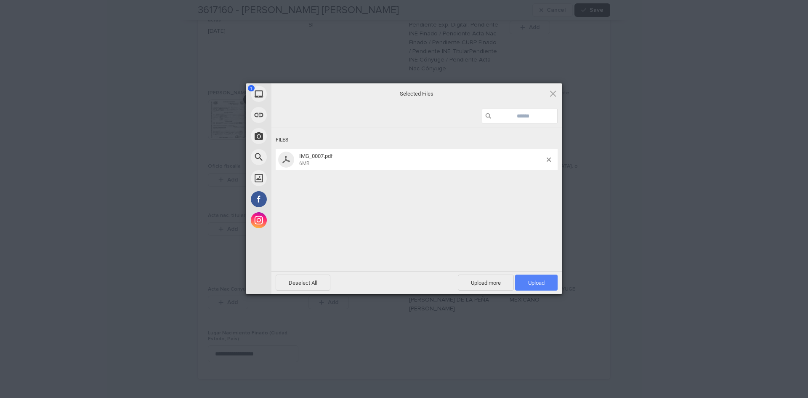
click at [535, 280] on span "Upload 1" at bounding box center [536, 282] width 16 height 6
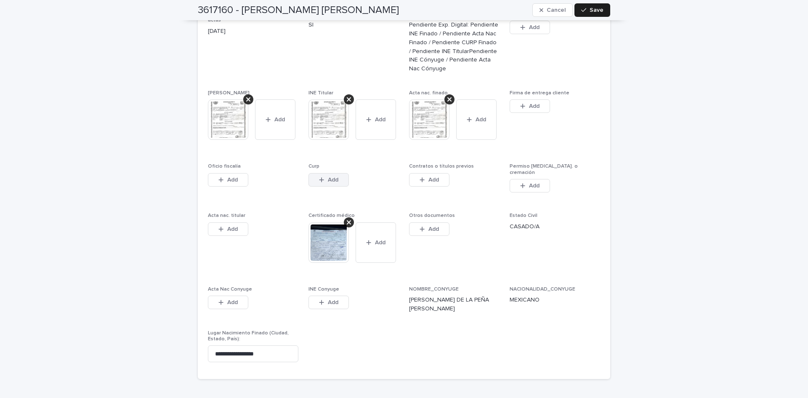
click at [328, 177] on span "Add" at bounding box center [333, 180] width 11 height 6
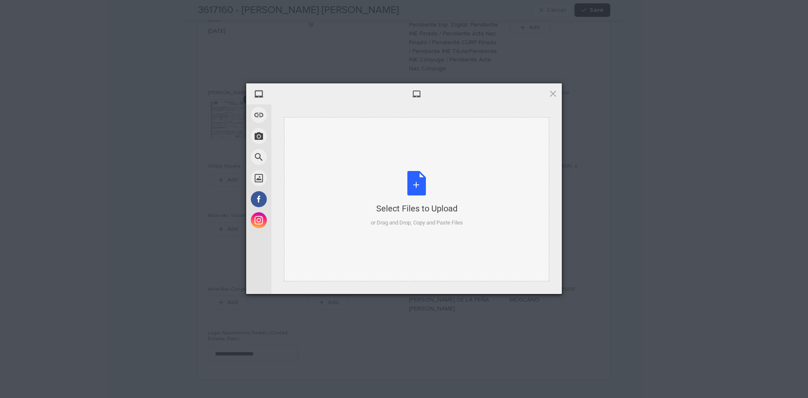
click at [420, 189] on div "Select Files to Upload or Drag and Drop, Copy and Paste Files" at bounding box center [417, 199] width 92 height 56
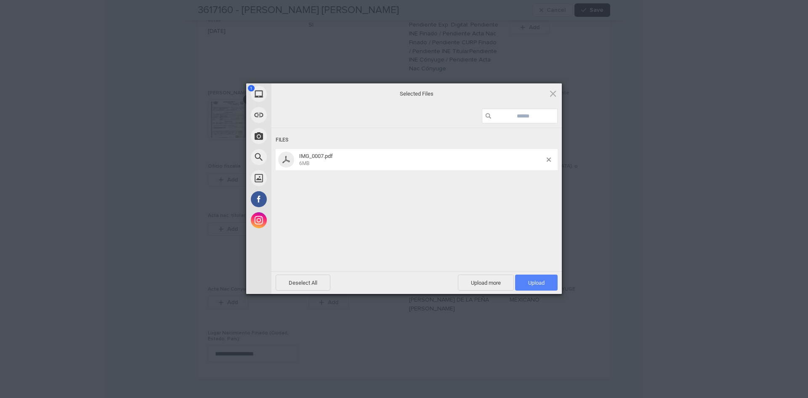
click at [530, 278] on span "Upload 1" at bounding box center [536, 282] width 43 height 16
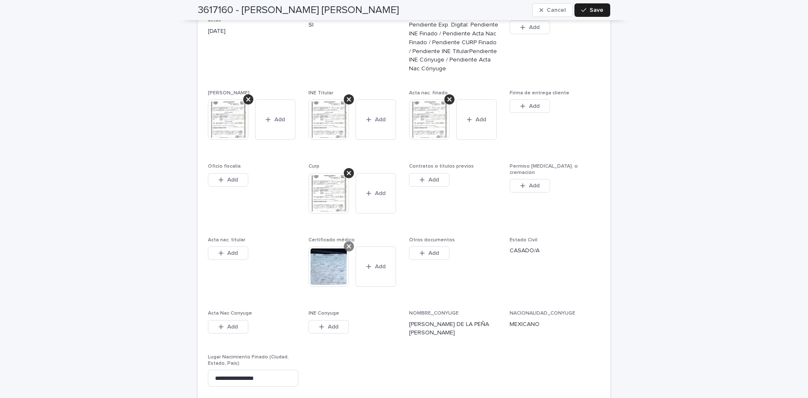
click at [347, 244] on icon at bounding box center [349, 246] width 4 height 4
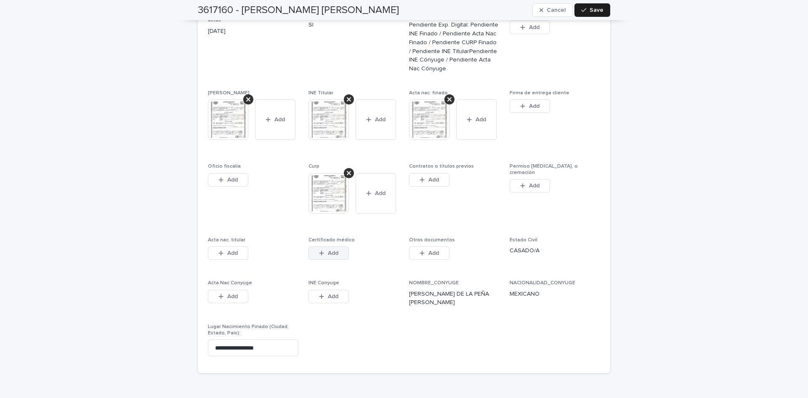
click at [331, 250] on span "Add" at bounding box center [333, 253] width 11 height 6
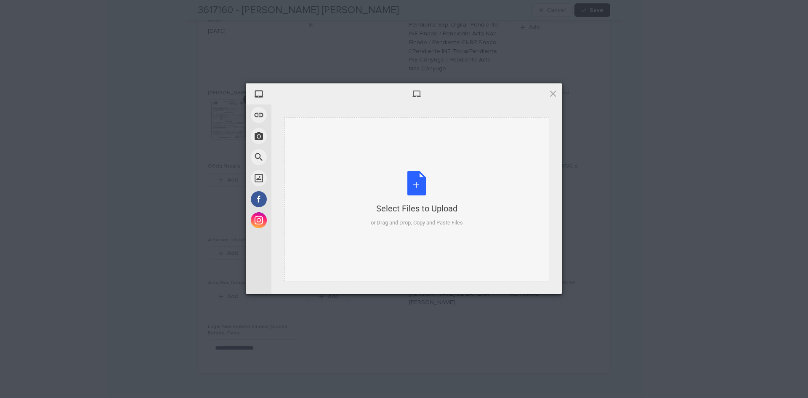
click at [422, 179] on div "Select Files to Upload or Drag and Drop, Copy and Paste Files" at bounding box center [417, 199] width 92 height 56
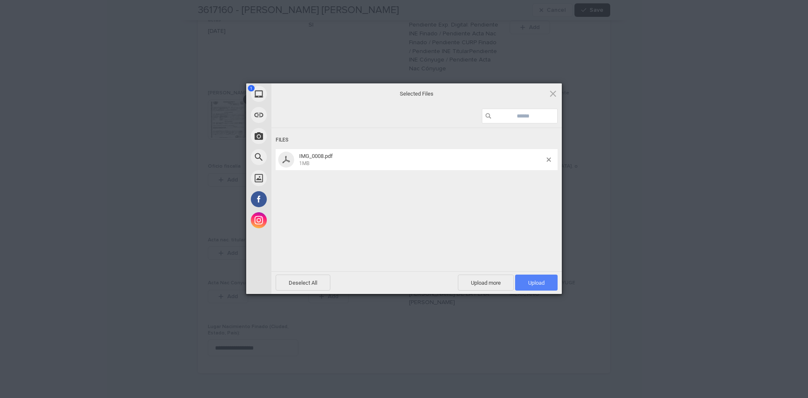
click at [537, 281] on span "Upload 1" at bounding box center [536, 282] width 16 height 6
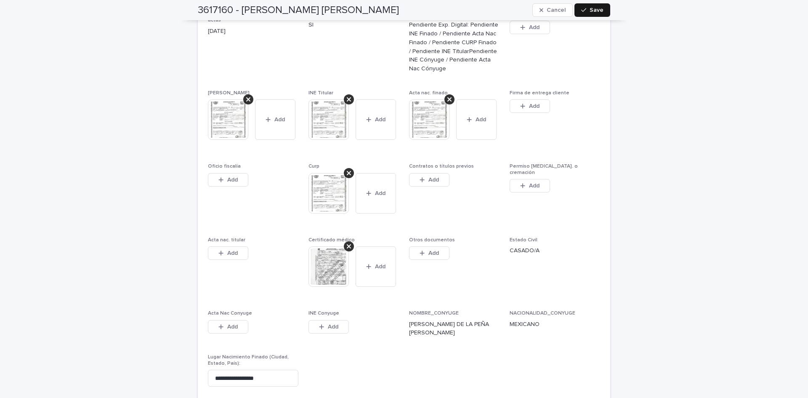
click at [587, 13] on button "Save" at bounding box center [593, 9] width 36 height 13
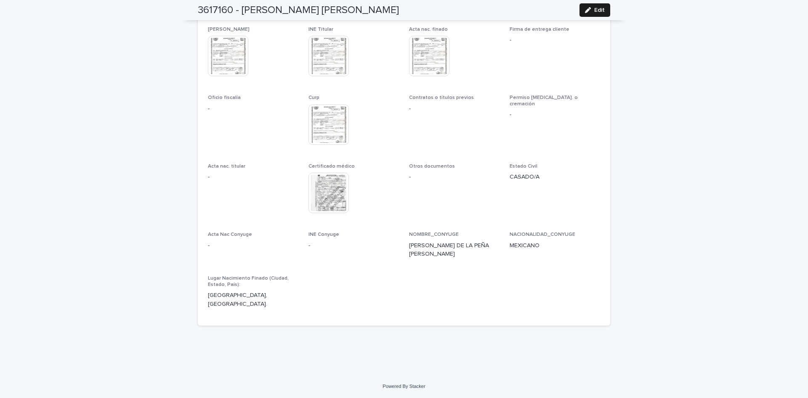
scroll to position [2195, 0]
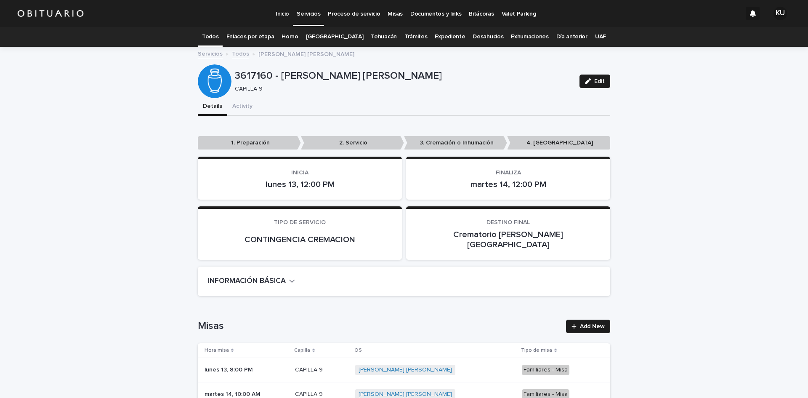
click at [347, 17] on p "Proceso de servicio" at bounding box center [354, 9] width 52 height 18
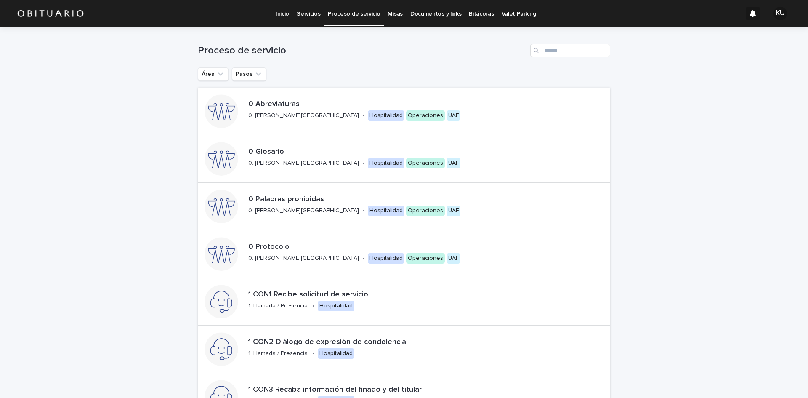
click at [309, 9] on p "Servicios" at bounding box center [309, 9] width 24 height 18
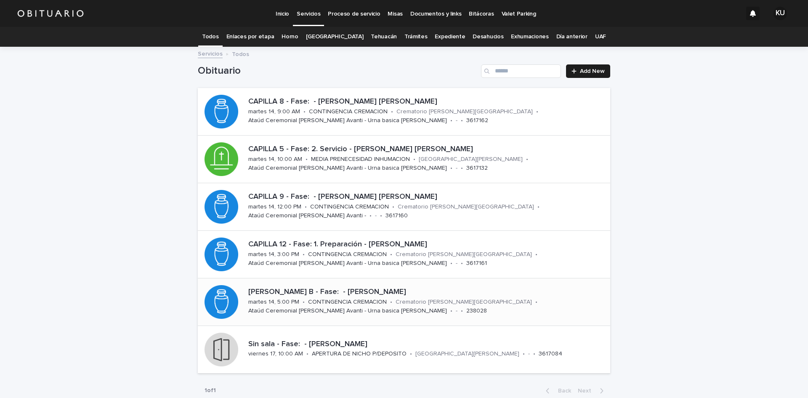
click at [463, 293] on p "[PERSON_NAME] B - Fase: - [PERSON_NAME]" at bounding box center [427, 291] width 359 height 9
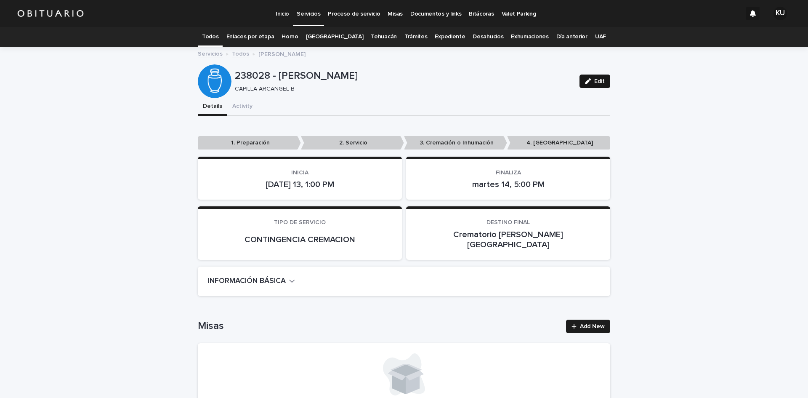
click at [595, 79] on span "Edit" at bounding box center [599, 81] width 11 height 6
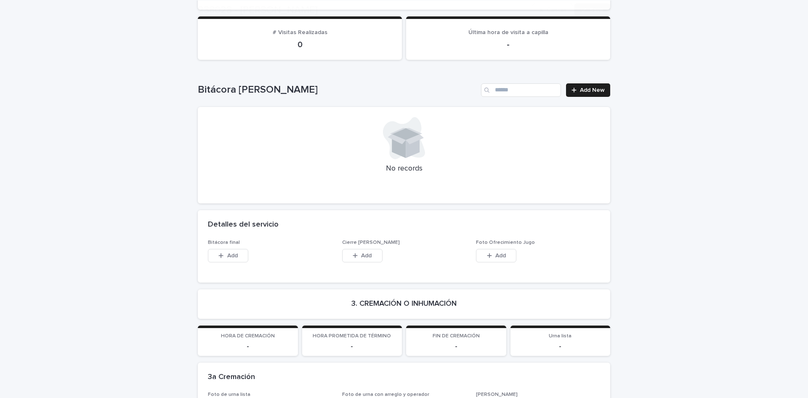
scroll to position [2017, 0]
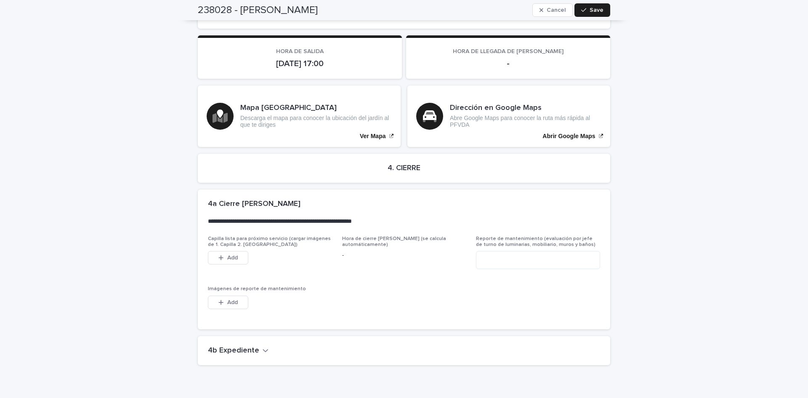
click at [263, 346] on icon "button" at bounding box center [266, 350] width 6 height 8
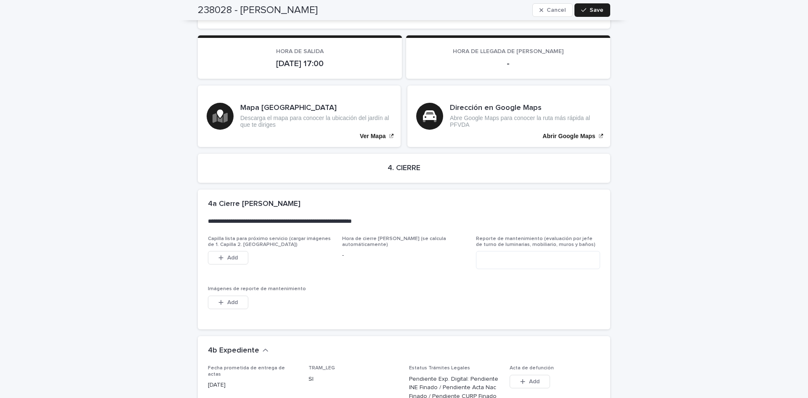
scroll to position [2300, 0]
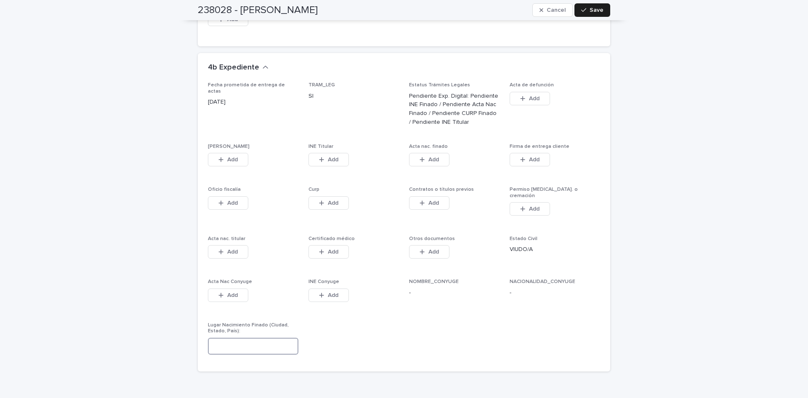
click at [279, 338] on input at bounding box center [253, 346] width 90 height 17
drag, startPoint x: 756, startPoint y: 70, endPoint x: 209, endPoint y: 85, distance: 547.4
click at [225, 153] on button "Add" at bounding box center [228, 159] width 40 height 13
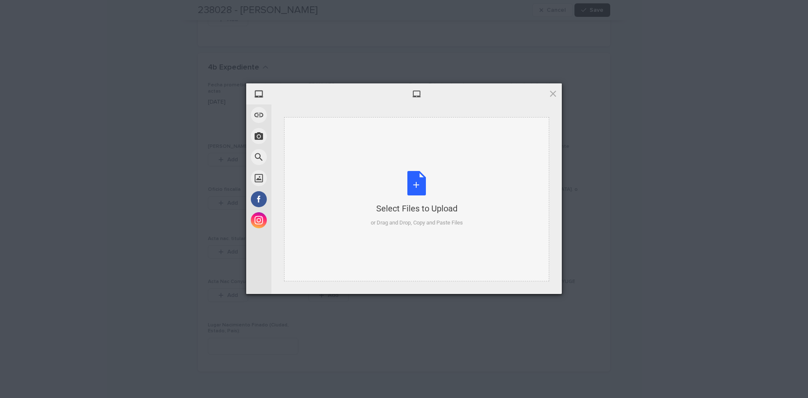
click at [423, 178] on div "Select Files to Upload or Drag and Drop, Copy and Paste Files" at bounding box center [417, 199] width 92 height 56
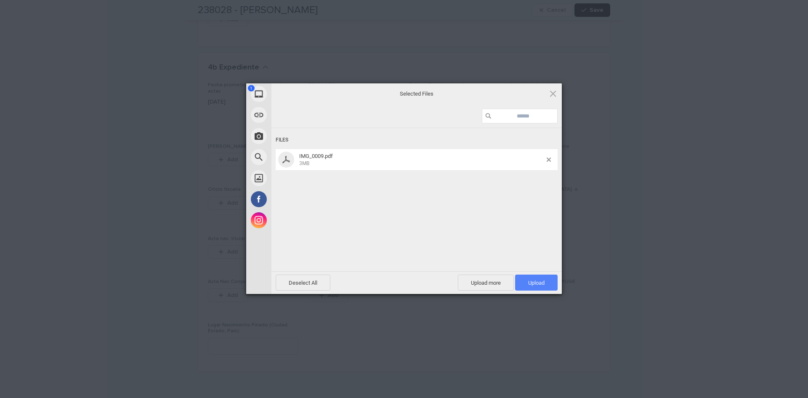
click at [533, 288] on span "Upload 1" at bounding box center [536, 282] width 43 height 16
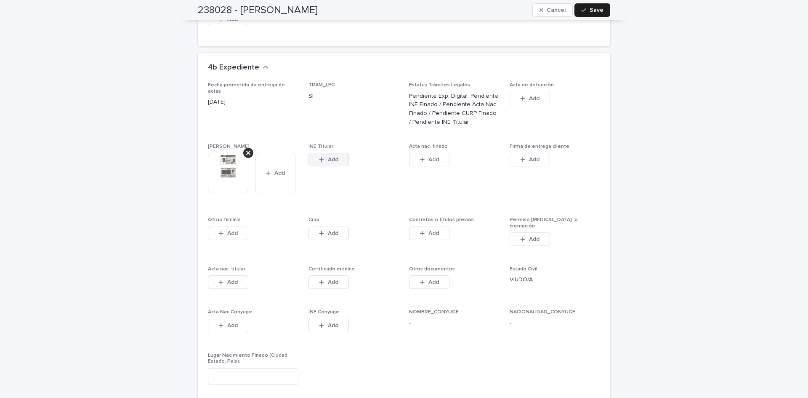
click at [339, 153] on button "Add" at bounding box center [329, 159] width 40 height 13
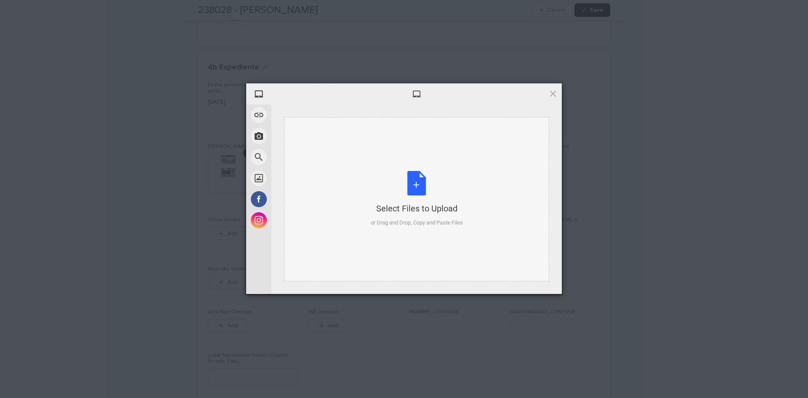
click at [419, 179] on div "Select Files to Upload or Drag and Drop, Copy and Paste Files" at bounding box center [417, 199] width 92 height 56
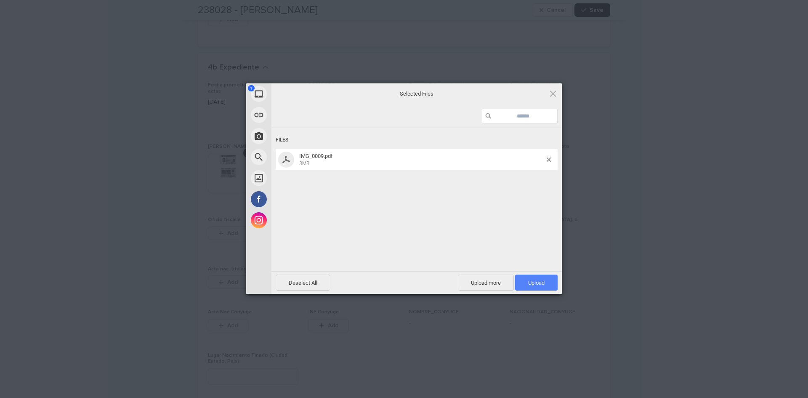
click at [529, 285] on span "Upload 1" at bounding box center [536, 282] width 16 height 6
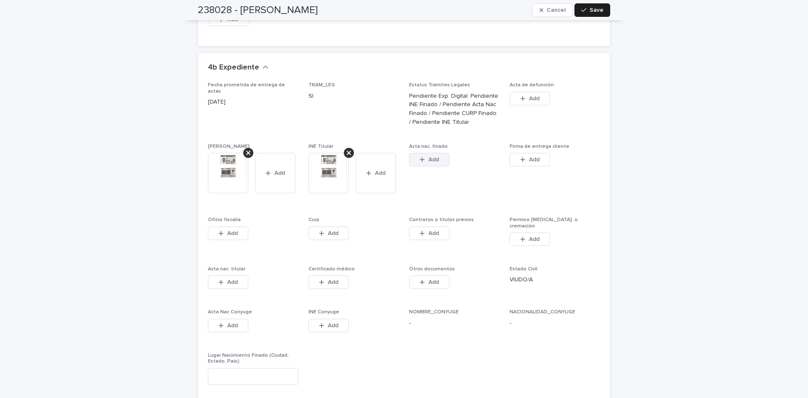
click at [436, 157] on span "Add" at bounding box center [433, 160] width 11 height 6
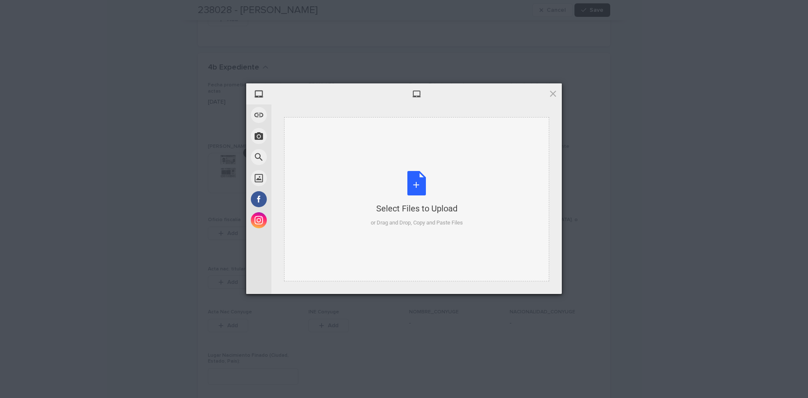
click at [409, 188] on div "Select Files to Upload or Drag and Drop, Copy and Paste Files" at bounding box center [417, 199] width 92 height 56
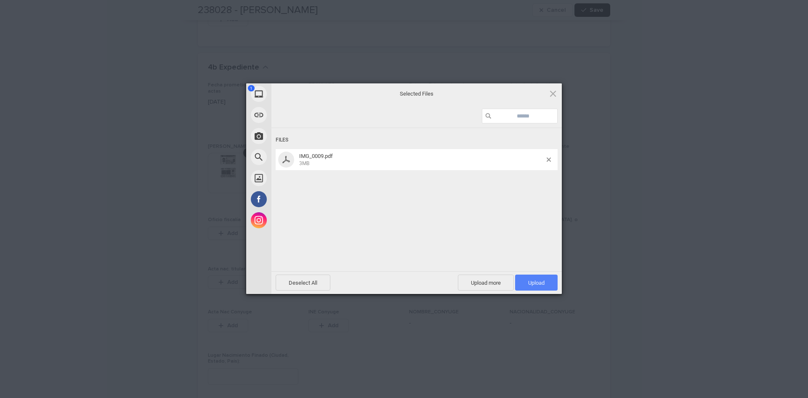
click at [548, 277] on span "Upload 1" at bounding box center [536, 282] width 43 height 16
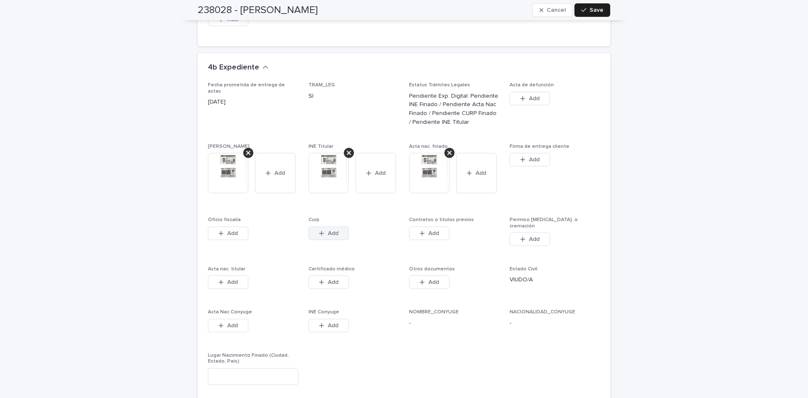
click at [336, 226] on button "Add" at bounding box center [329, 232] width 40 height 13
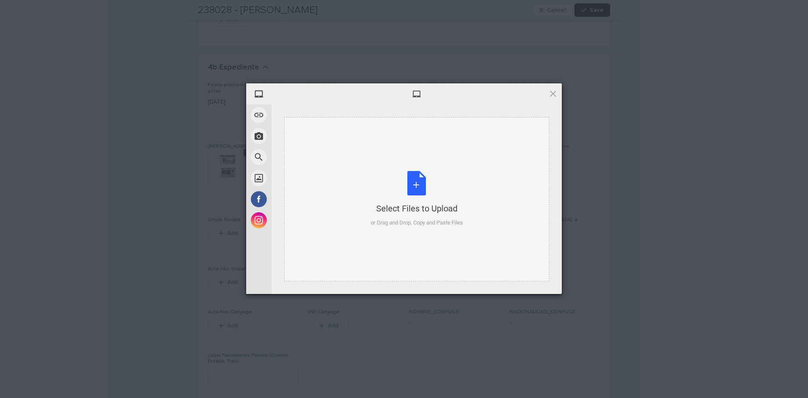
click at [425, 181] on div "Select Files to Upload or Drag and Drop, Copy and Paste Files" at bounding box center [417, 199] width 92 height 56
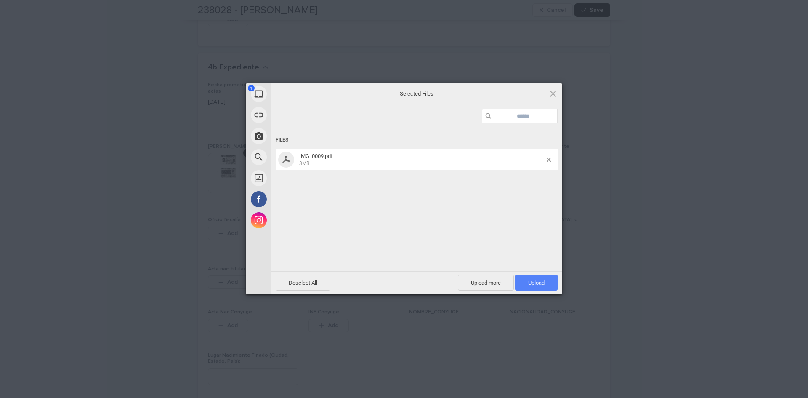
click at [541, 282] on span "Upload 1" at bounding box center [536, 282] width 16 height 6
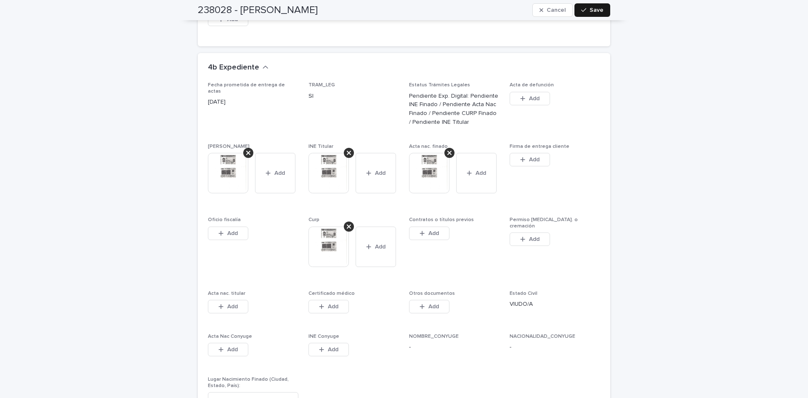
click at [583, 10] on icon "button" at bounding box center [583, 10] width 5 height 6
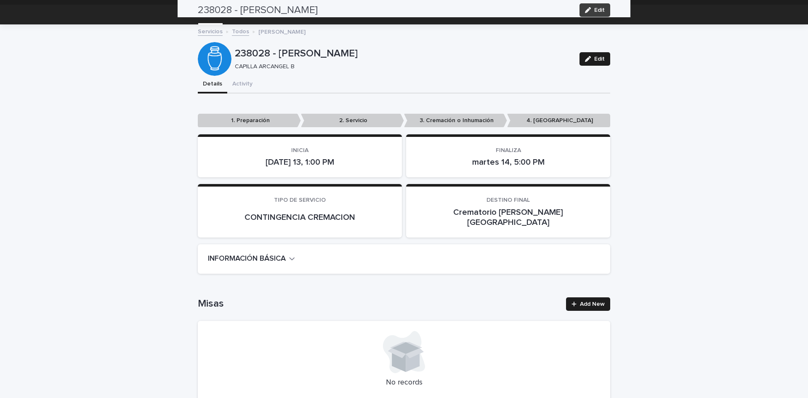
scroll to position [0, 0]
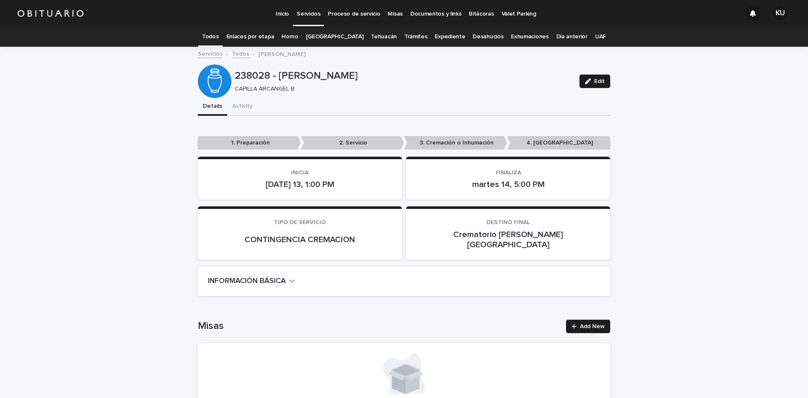
click at [404, 36] on link "Trámites" at bounding box center [415, 37] width 23 height 20
